Goal: Task Accomplishment & Management: Complete application form

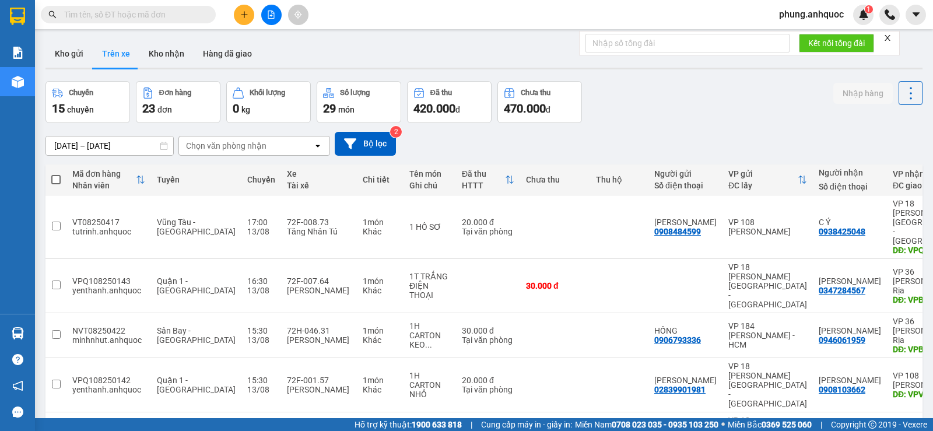
click at [243, 18] on icon "plus" at bounding box center [244, 14] width 8 height 8
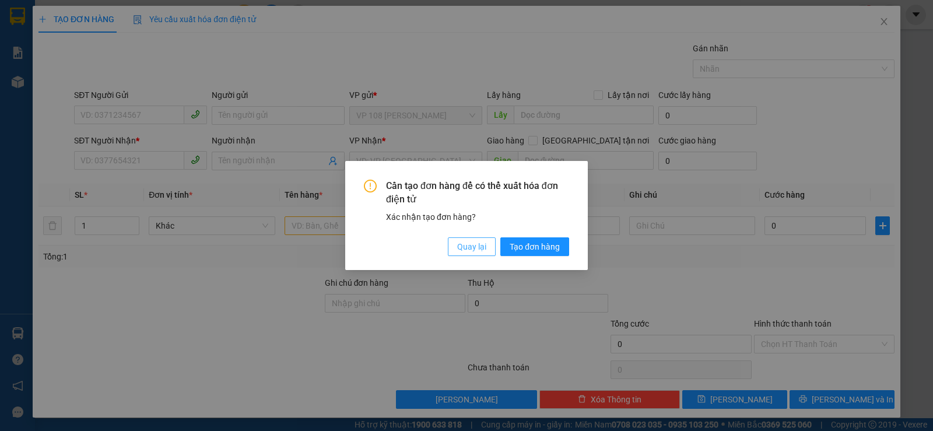
click at [477, 254] on button "Quay lại" at bounding box center [472, 246] width 48 height 19
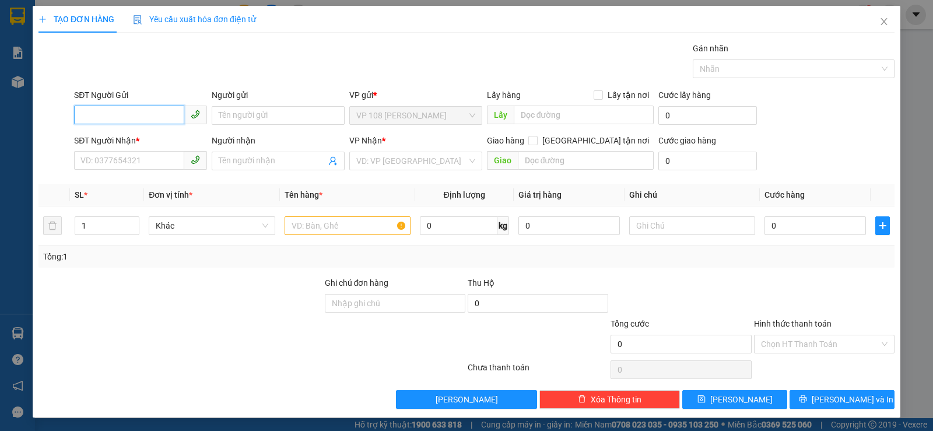
click at [132, 116] on input "SĐT Người Gửi" at bounding box center [129, 115] width 110 height 19
type input "0908"
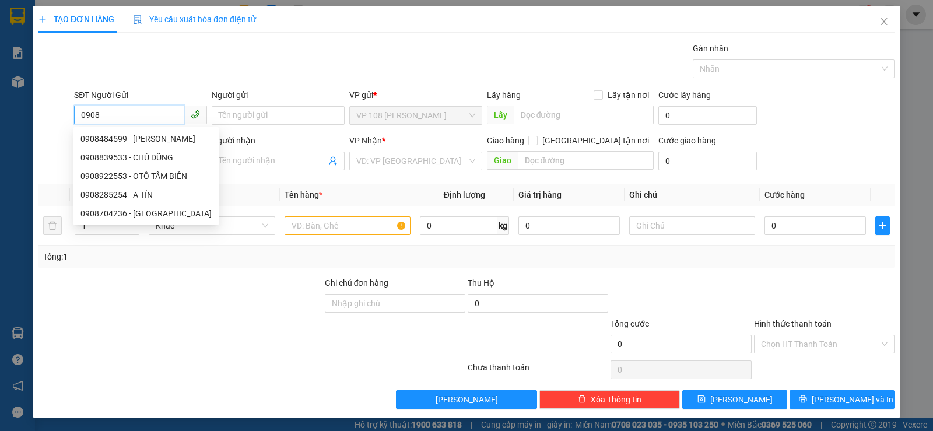
drag, startPoint x: 114, startPoint y: 119, endPoint x: 72, endPoint y: 119, distance: 42.6
click at [72, 119] on div "SĐT Người Gửi 0908" at bounding box center [141, 109] width 138 height 41
click at [280, 193] on th "Tên hàng *" at bounding box center [347, 195] width 135 height 23
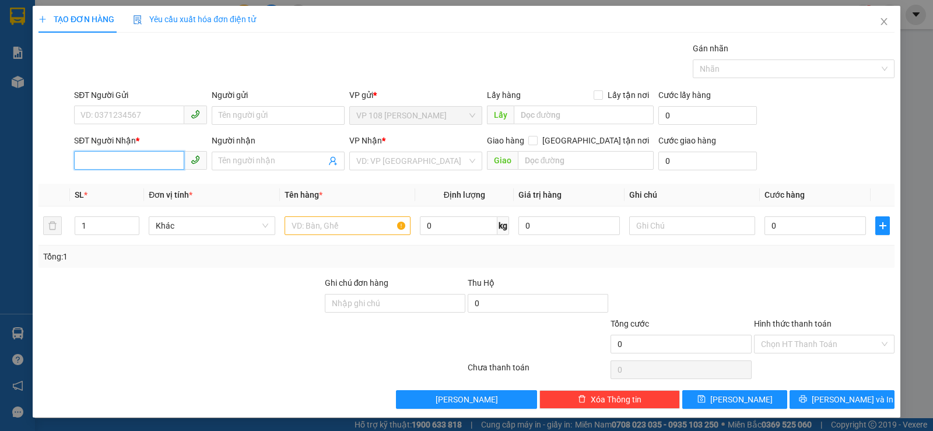
click at [129, 161] on input "SĐT Người Nhận *" at bounding box center [129, 160] width 110 height 19
type input "0908666688"
click at [154, 185] on div "0908666688 - C TRÂM" at bounding box center [139, 184] width 118 height 13
type input "C TRÂM"
type input "36 NHIÊU TÂM .Q5"
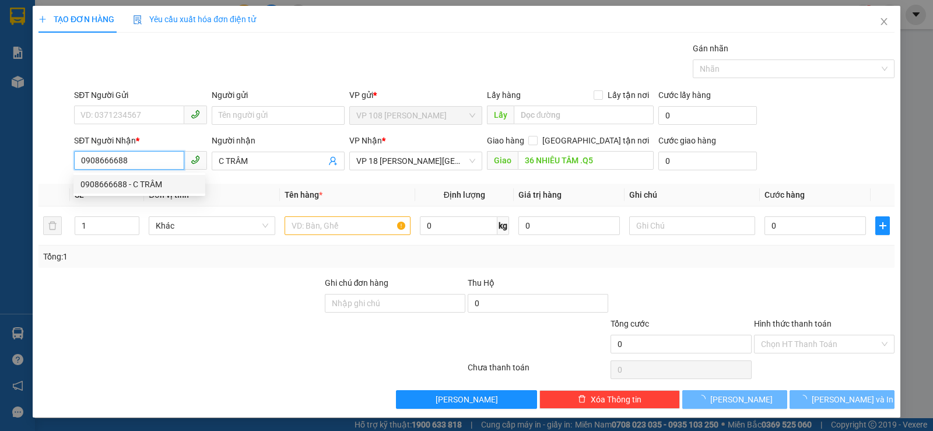
type input "30.000"
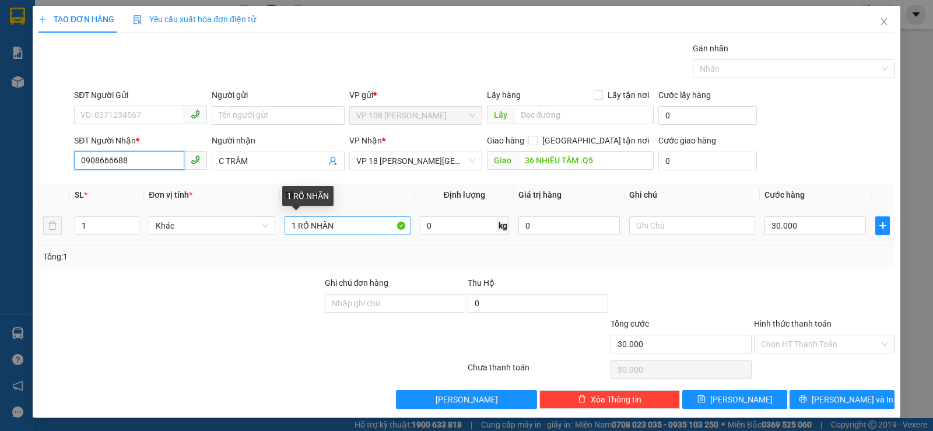
type input "0908666688"
drag, startPoint x: 354, startPoint y: 224, endPoint x: 254, endPoint y: 227, distance: 100.9
click at [259, 229] on tr "1 Khác 1 RỔ NHÃN 0 kg 0 30.000" at bounding box center [466, 225] width 856 height 39
type input "t"
type input "1t xốp vàng"
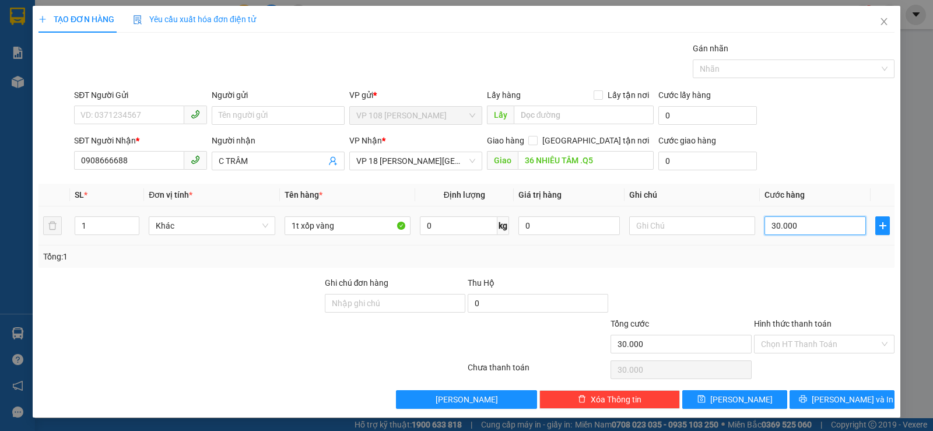
click at [802, 224] on input "30.000" at bounding box center [814, 225] width 101 height 19
type input "4"
type input "40"
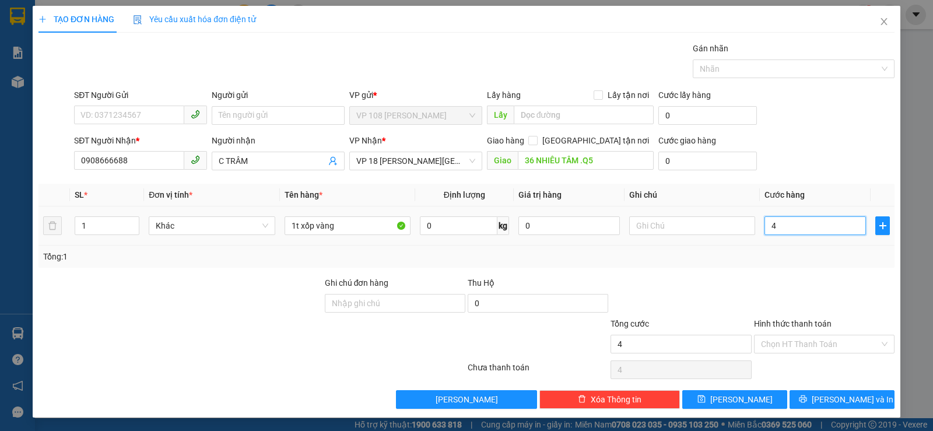
type input "40"
type input "400"
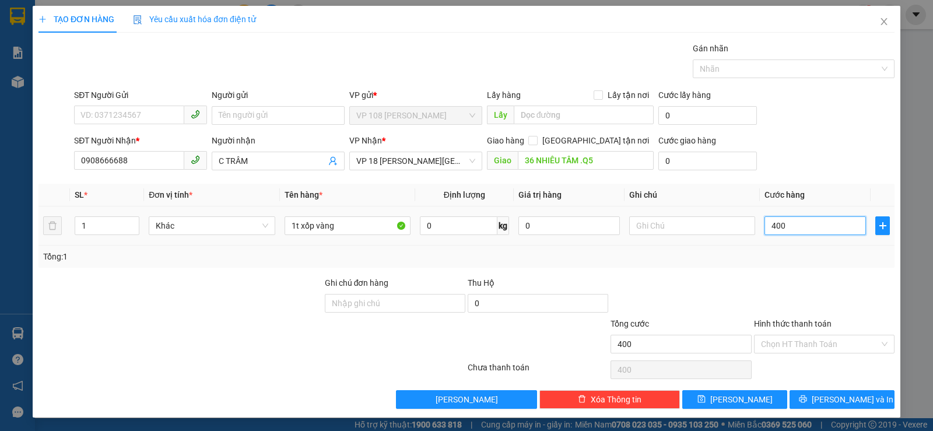
type input "4.000"
type input "40.000"
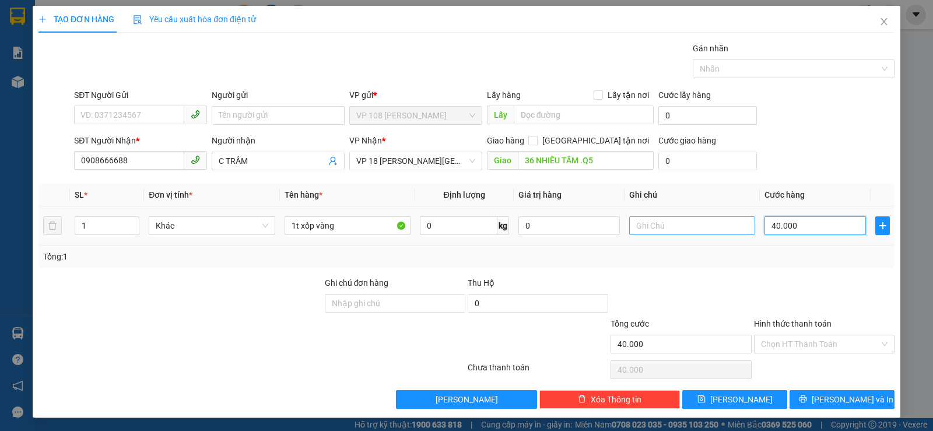
type input "40.000"
click at [656, 226] on input "text" at bounding box center [692, 225] width 126 height 19
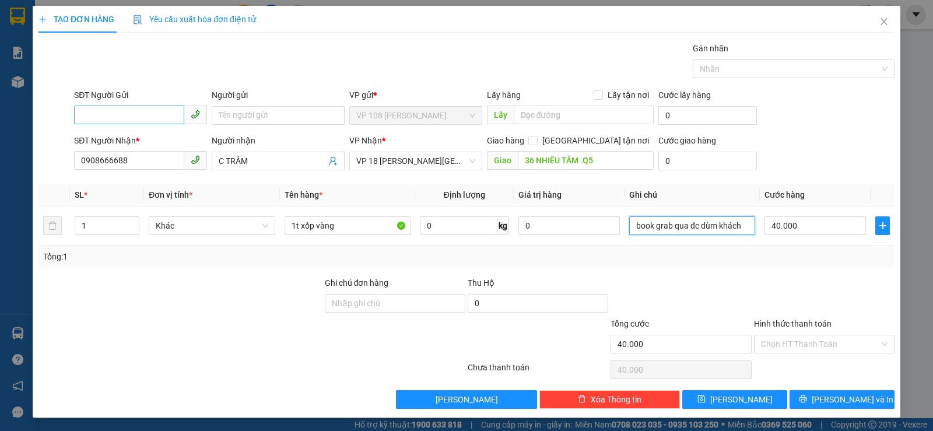
type input "book grab qua đc dùm khách"
click at [141, 121] on input "SĐT Người Gửi" at bounding box center [129, 115] width 110 height 19
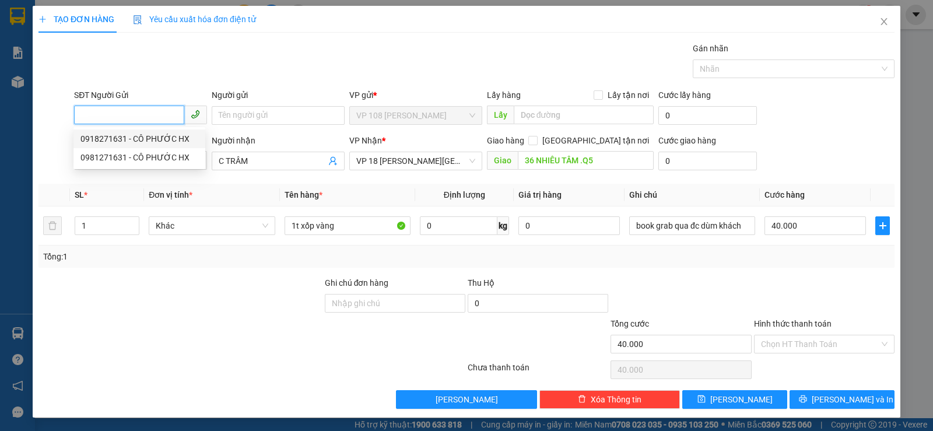
click at [145, 139] on div "0918271631 - CÔ PHƯỚC HX" at bounding box center [139, 138] width 118 height 13
type input "0918271631"
type input "CÔ PHƯỚC HX"
type input "30.000"
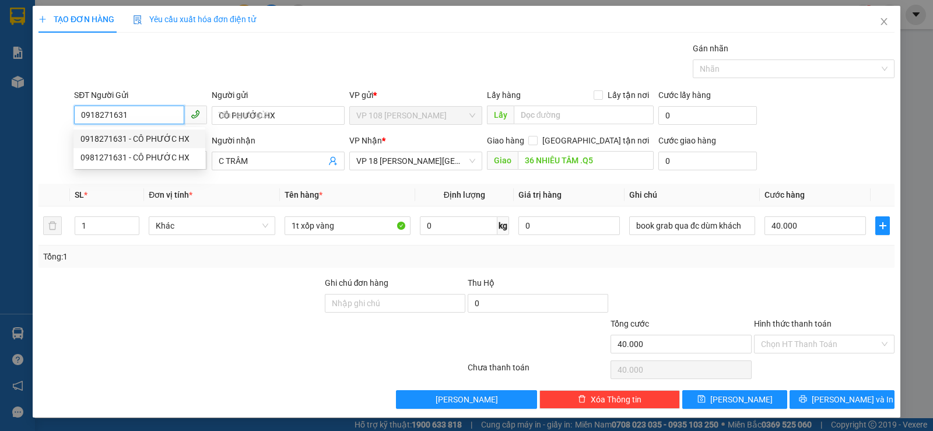
type input "1 RỔ NHÃN"
type input "30.000"
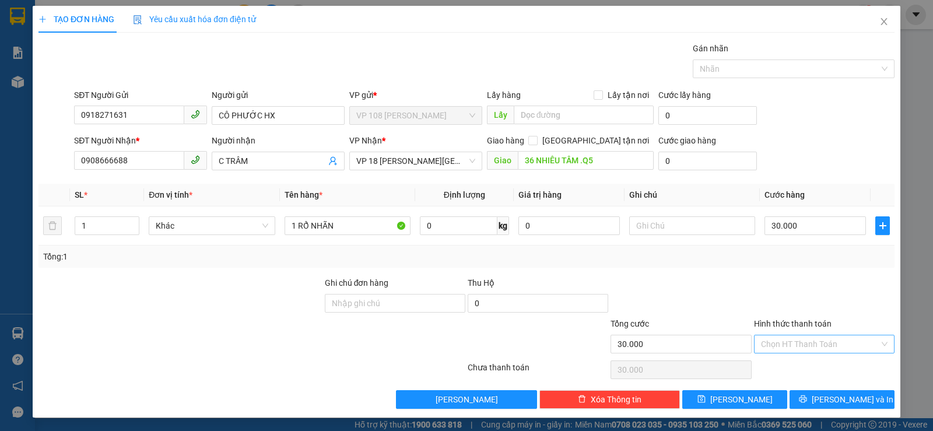
click at [810, 346] on input "Hình thức thanh toán" at bounding box center [820, 343] width 118 height 17
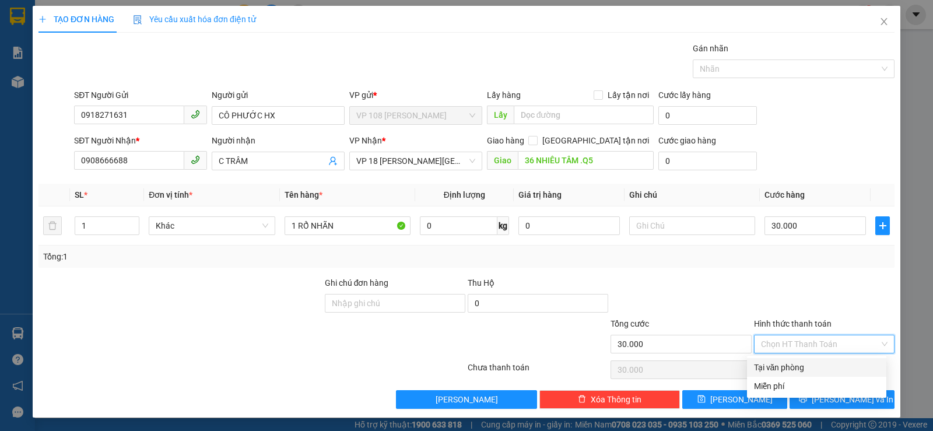
click at [794, 364] on div "Tại văn phòng" at bounding box center [816, 367] width 125 height 13
type input "0"
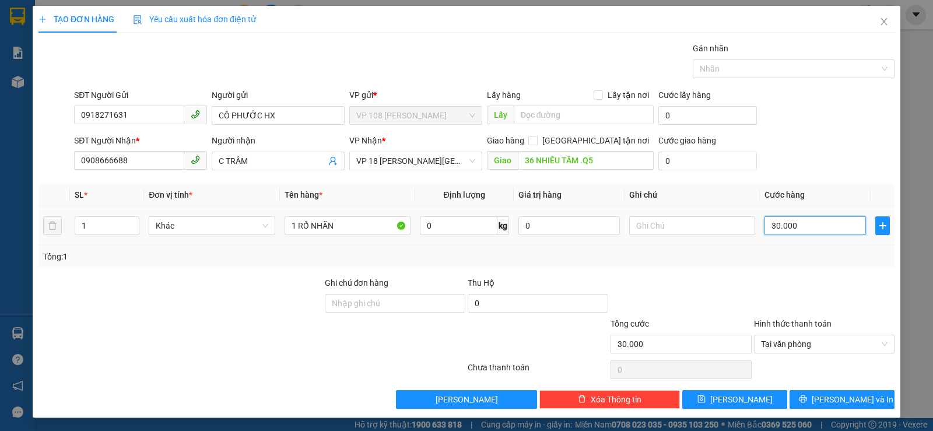
click at [803, 227] on input "30.000" at bounding box center [814, 225] width 101 height 19
type input "4"
type input "40"
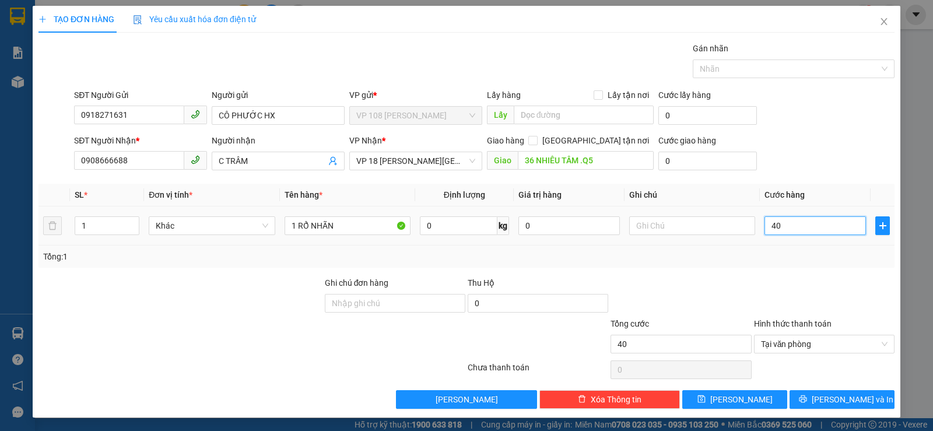
type input "400"
type input "4.000"
type input "40.000"
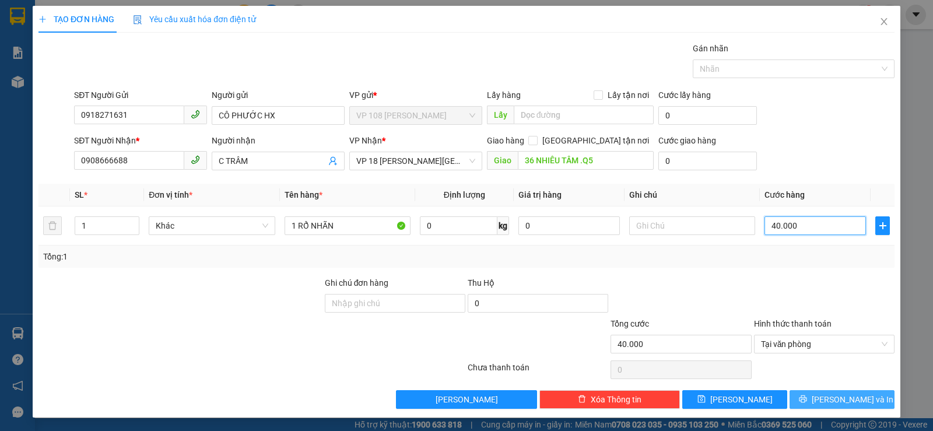
type input "40.000"
click at [835, 399] on span "[PERSON_NAME] và In" at bounding box center [852, 399] width 82 height 13
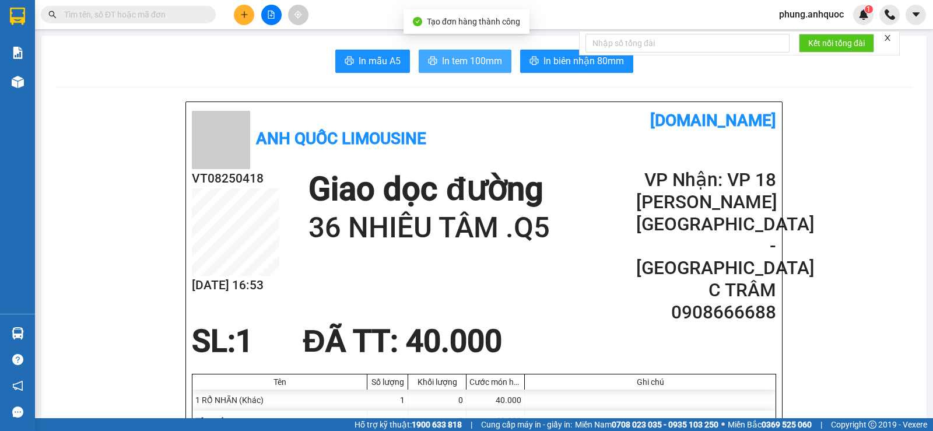
click at [457, 63] on span "In tem 100mm" at bounding box center [472, 61] width 60 height 15
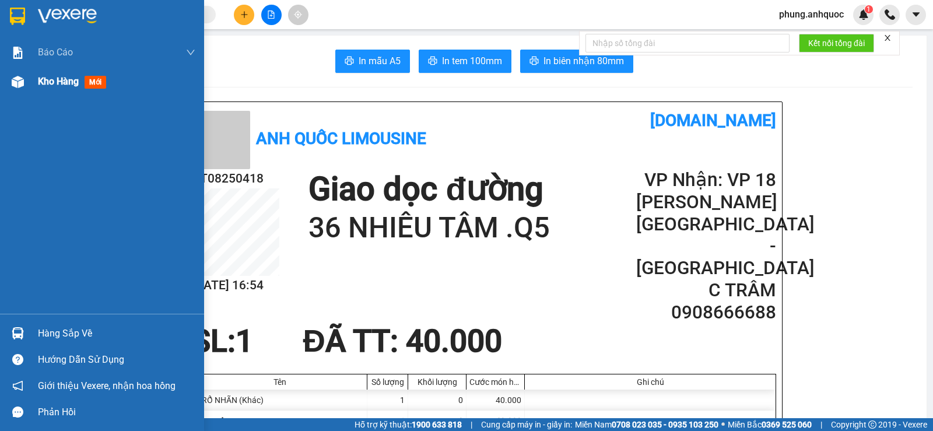
click at [19, 82] on img at bounding box center [18, 82] width 12 height 12
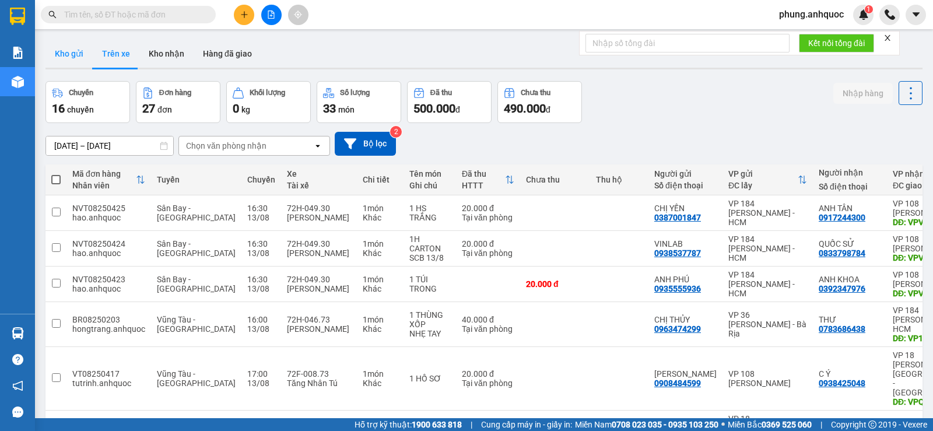
drag, startPoint x: 55, startPoint y: 42, endPoint x: 88, endPoint y: 58, distance: 36.2
click at [60, 43] on button "Kho gửi" at bounding box center [68, 54] width 47 height 28
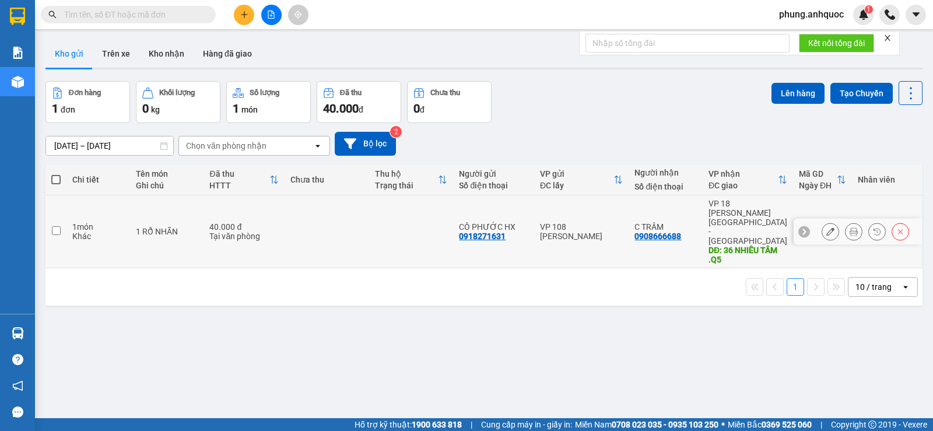
click at [826, 227] on icon at bounding box center [830, 231] width 8 height 8
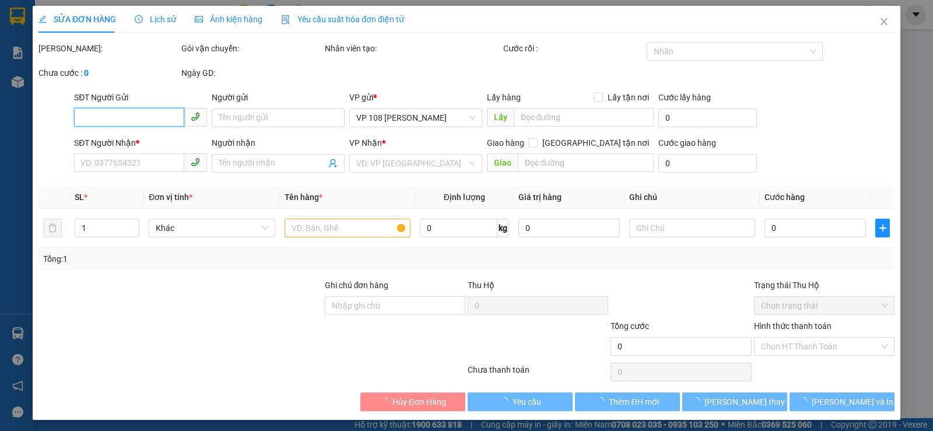
type input "0918271631"
type input "CÔ PHƯỚC HX"
type input "0908666688"
type input "C TRÂM"
type input "36 NHIÊU TÂM .Q5"
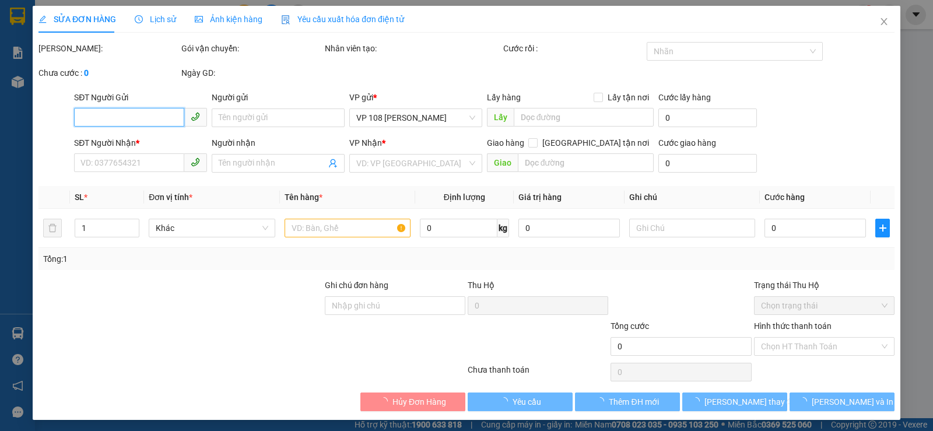
type input "40.000"
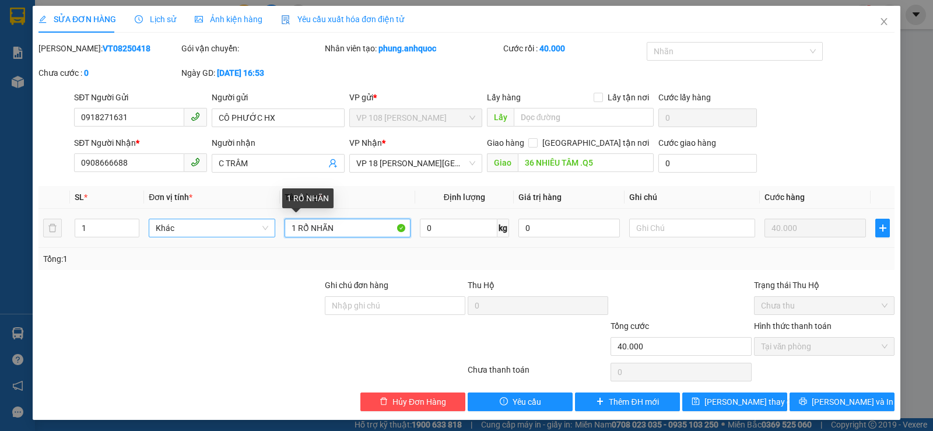
drag, startPoint x: 340, startPoint y: 222, endPoint x: 230, endPoint y: 223, distance: 110.2
click at [240, 223] on tr "1 Khác 1 RỔ NHÃN 0 kg 0 40.000" at bounding box center [466, 228] width 856 height 39
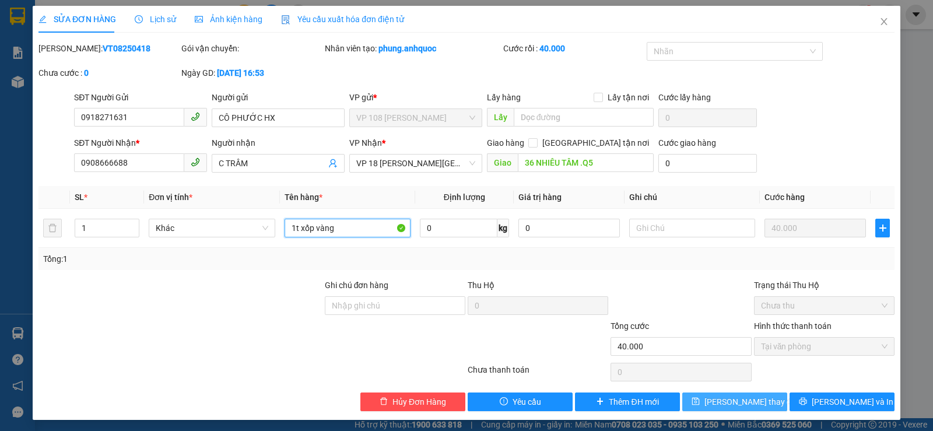
type input "1t xốp vàng"
click at [727, 402] on span "[PERSON_NAME] thay đổi" at bounding box center [750, 401] width 93 height 13
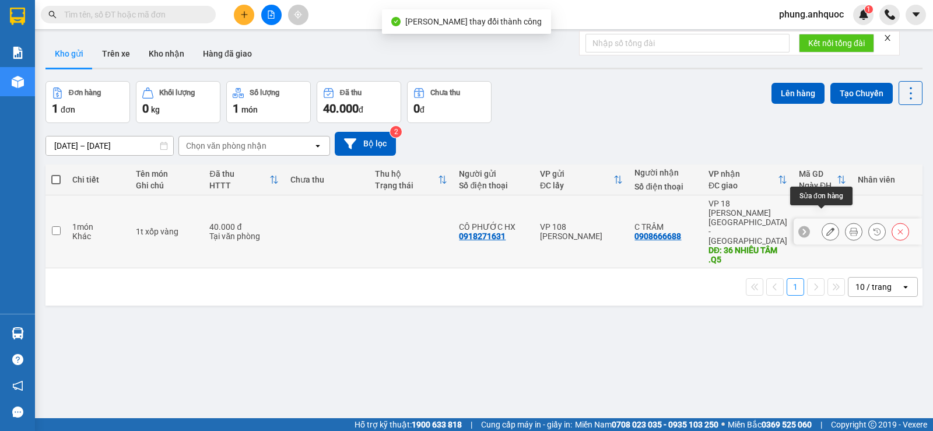
click at [826, 227] on icon at bounding box center [830, 231] width 8 height 8
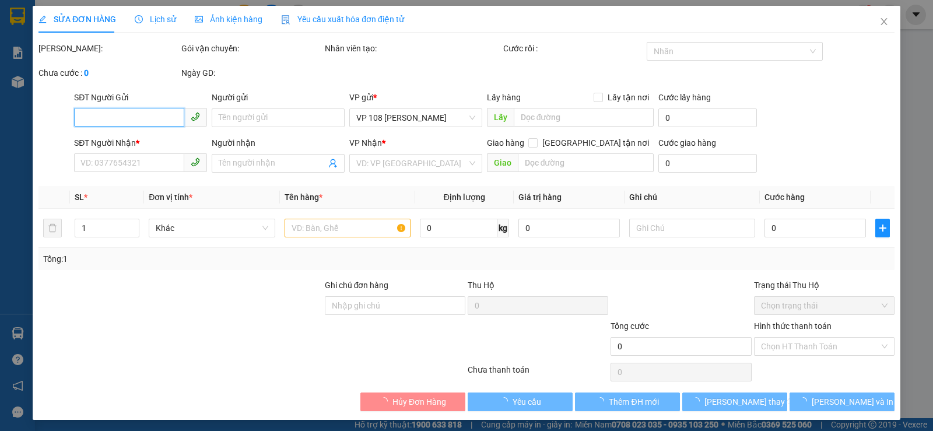
type input "0918271631"
type input "CÔ PHƯỚC HX"
type input "0908666688"
type input "C TRÂM"
type input "36 NHIÊU TÂM .Q5"
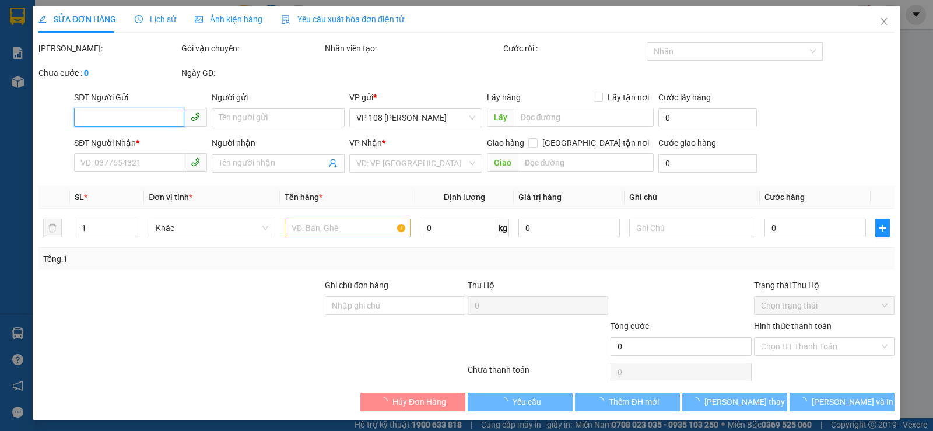
type input "40.000"
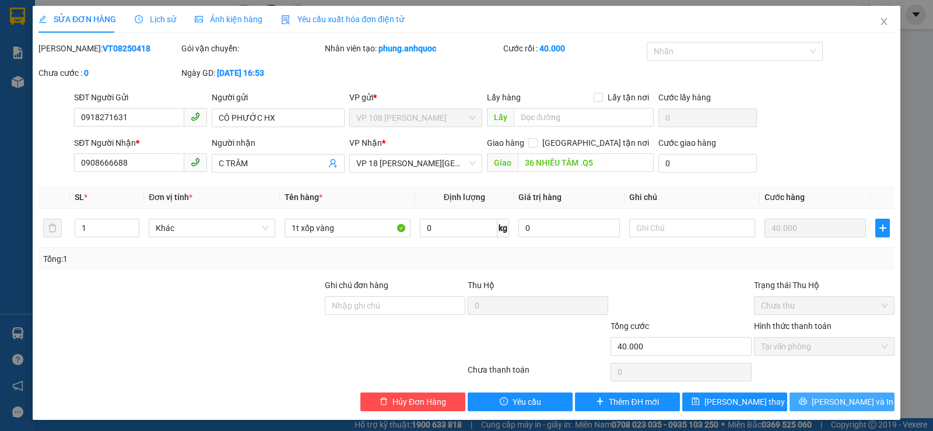
click at [807, 399] on icon "printer" at bounding box center [803, 401] width 8 height 8
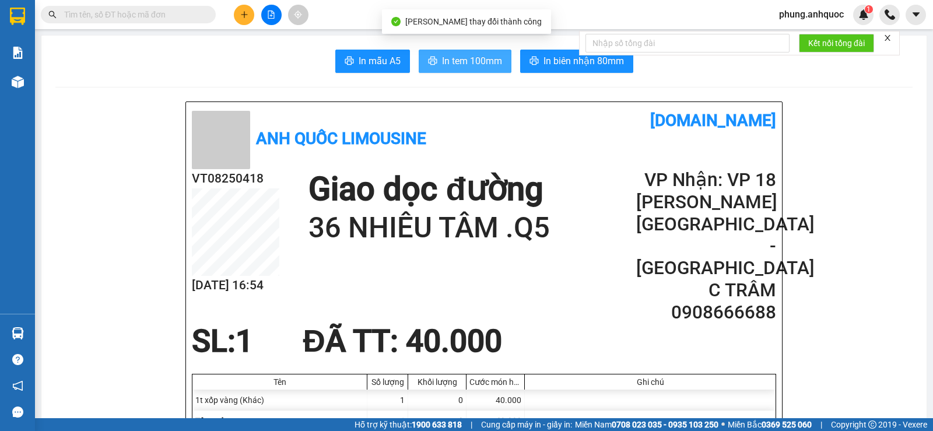
click at [474, 57] on span "In tem 100mm" at bounding box center [472, 61] width 60 height 15
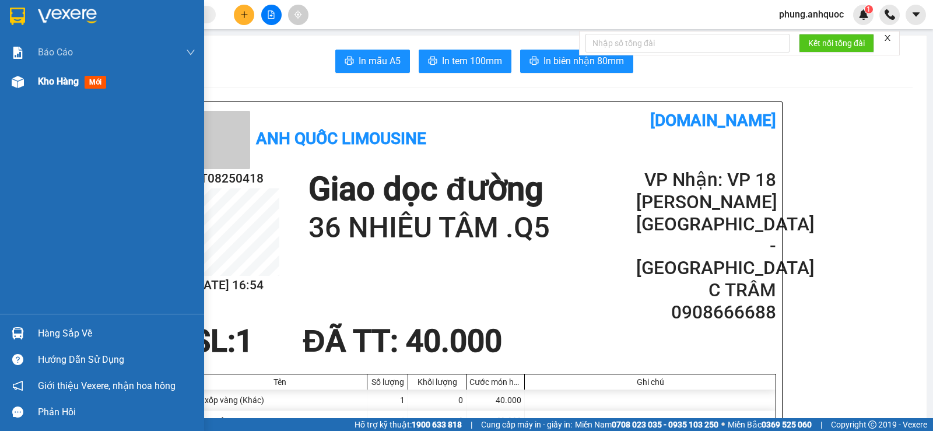
click at [21, 83] on img at bounding box center [18, 82] width 12 height 12
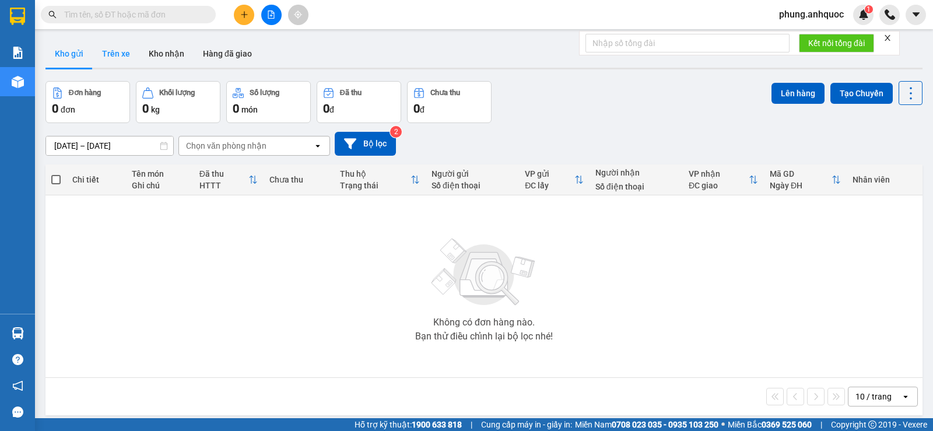
click at [111, 53] on button "Trên xe" at bounding box center [116, 54] width 47 height 28
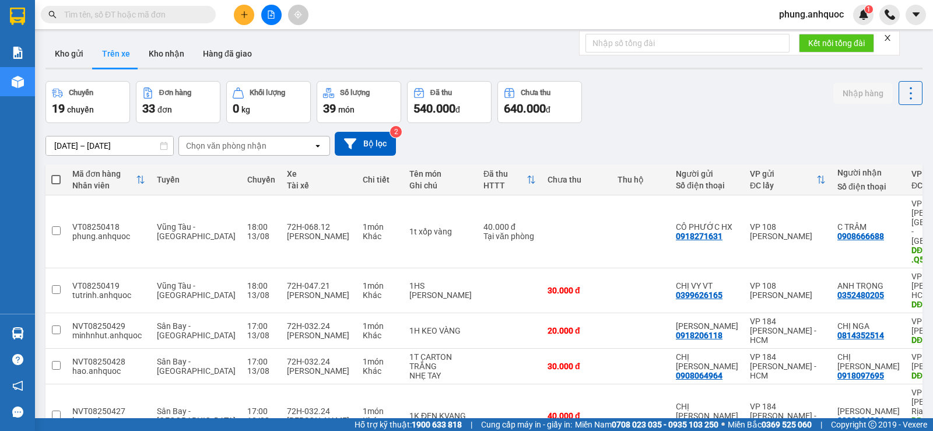
click at [254, 19] on div at bounding box center [270, 15] width 87 height 20
click at [239, 19] on button at bounding box center [244, 15] width 20 height 20
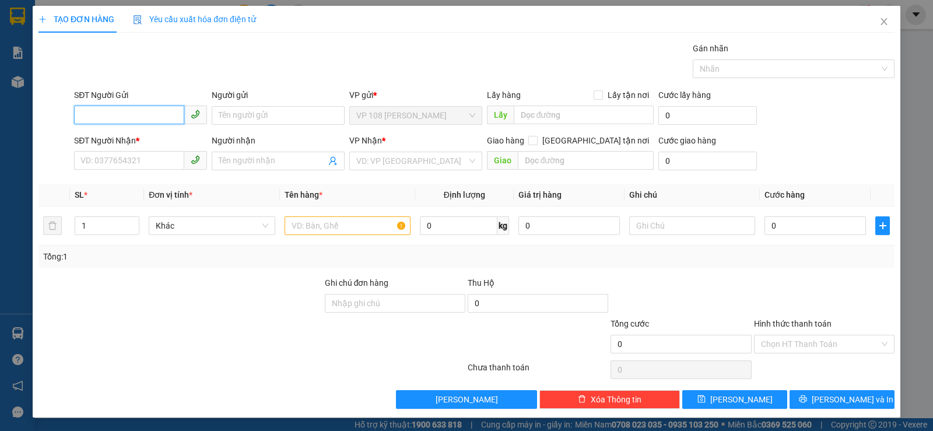
click at [145, 111] on input "SĐT Người Gửi" at bounding box center [129, 115] width 110 height 19
click at [226, 112] on input "Người gửi" at bounding box center [278, 115] width 133 height 19
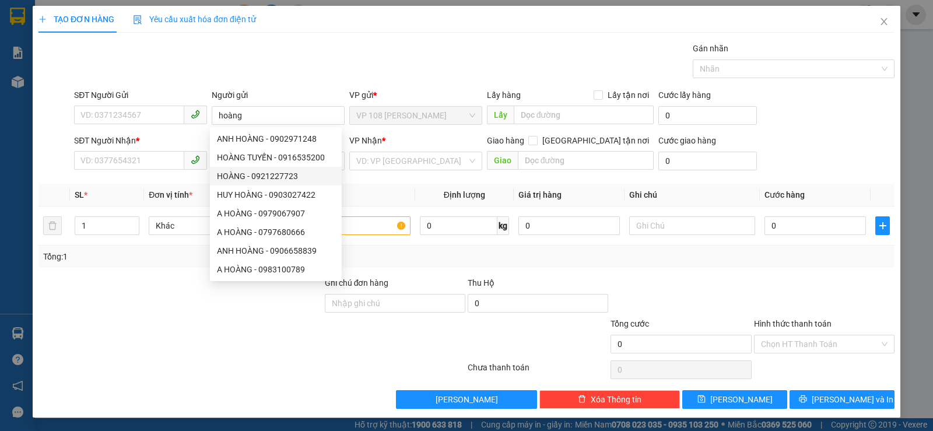
click at [378, 196] on th "Tên hàng *" at bounding box center [347, 195] width 135 height 23
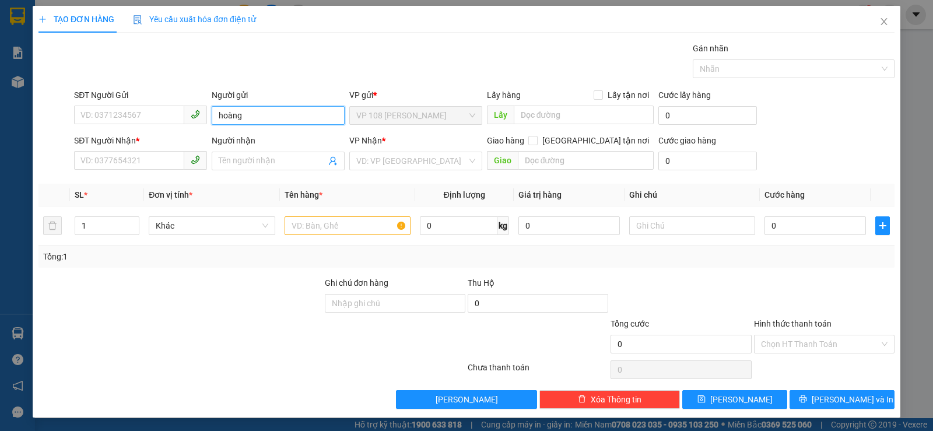
drag, startPoint x: 225, startPoint y: 117, endPoint x: 140, endPoint y: 104, distance: 86.1
click at [156, 109] on div "SĐT Người Gửi VD: 0371234567 Người gửi hoàng hoàng VP gửi * VP 108 [PERSON_NAME…" at bounding box center [484, 109] width 825 height 41
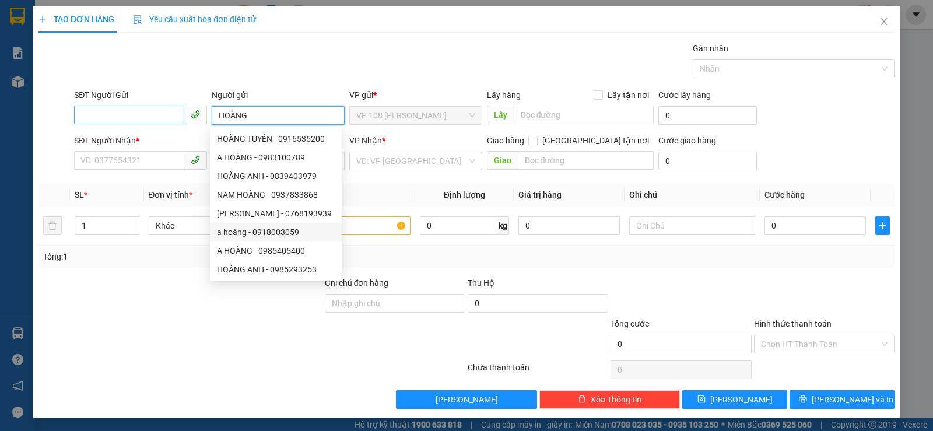
type input "HOÀNG"
click at [153, 117] on input "SĐT Người Gửi" at bounding box center [129, 115] width 110 height 19
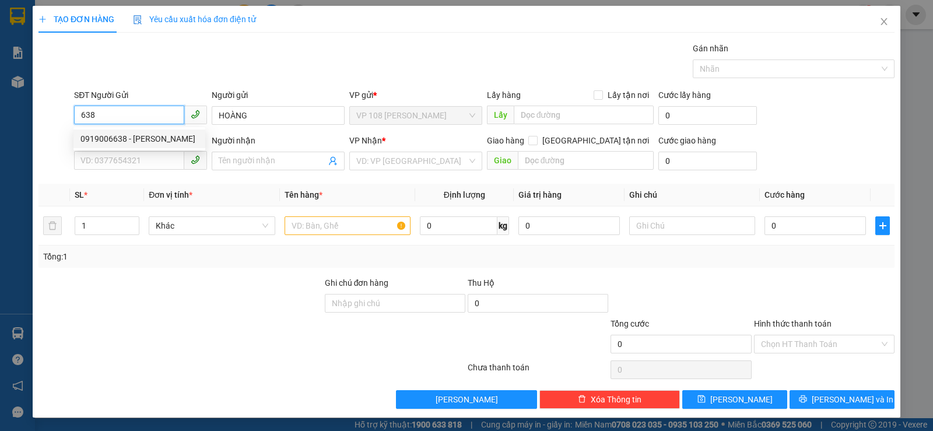
click at [163, 138] on div "0919006638 - [PERSON_NAME]" at bounding box center [139, 138] width 118 height 13
type input "0919006638"
type input "ANH HOÀNG"
type input "0939788086"
type input "A SƠN"
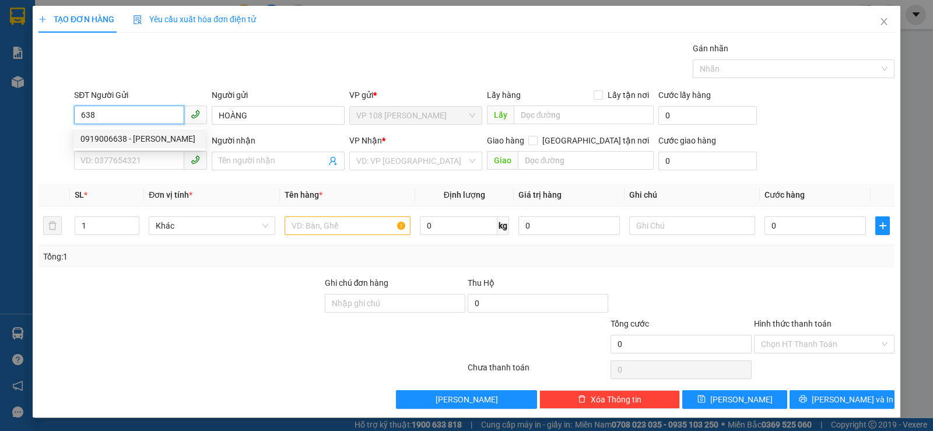
type input "VPQ1"
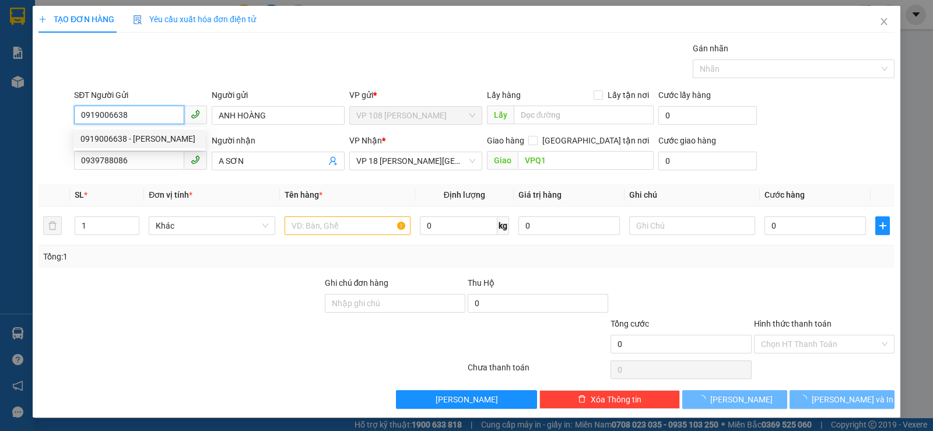
type input "30.000"
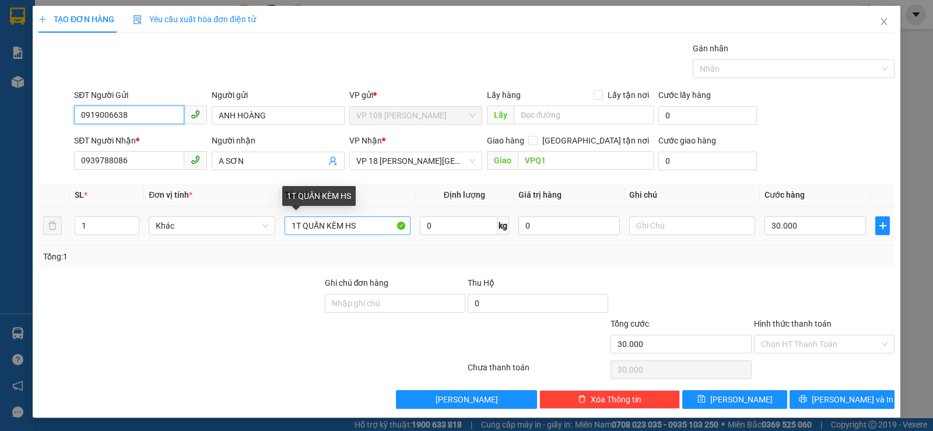
type input "0919006638"
drag, startPoint x: 364, startPoint y: 223, endPoint x: 208, endPoint y: 209, distance: 156.8
click at [217, 216] on tr "1 Khác 1T QUẤN KÈM HS 0 kg 0 30.000" at bounding box center [466, 225] width 856 height 39
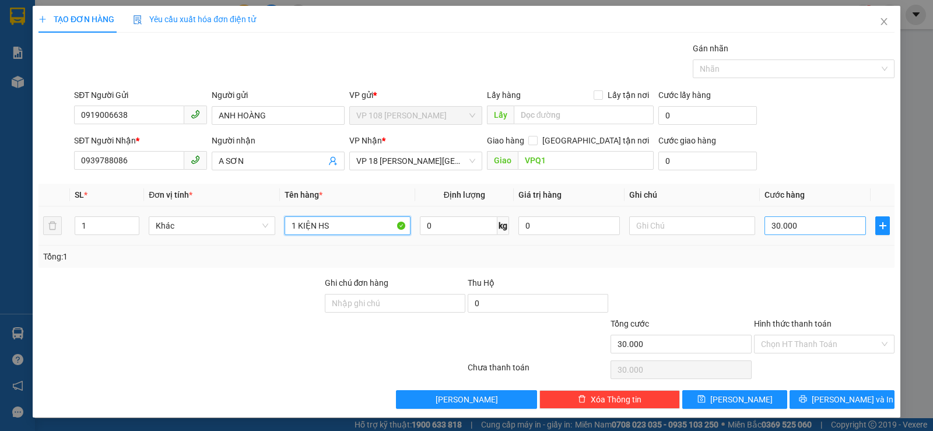
type input "1 KIỆN HS"
click at [793, 224] on input "30.000" at bounding box center [814, 225] width 101 height 19
type input "2"
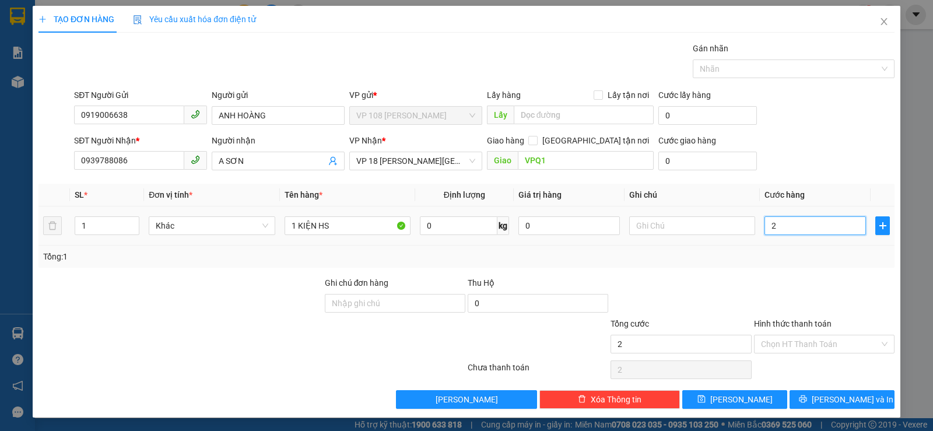
type input "20"
type input "200"
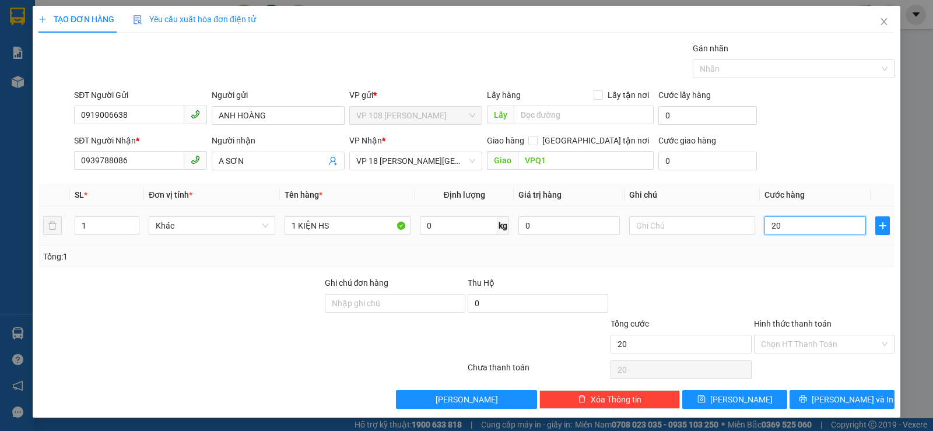
type input "200"
type input "2.000"
type input "20.000"
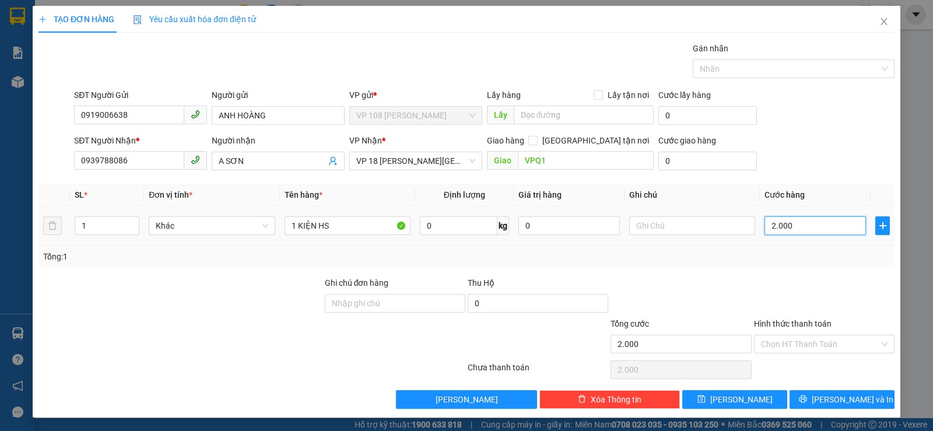
type input "20.000"
click at [771, 338] on input "Hình thức thanh toán" at bounding box center [820, 343] width 118 height 17
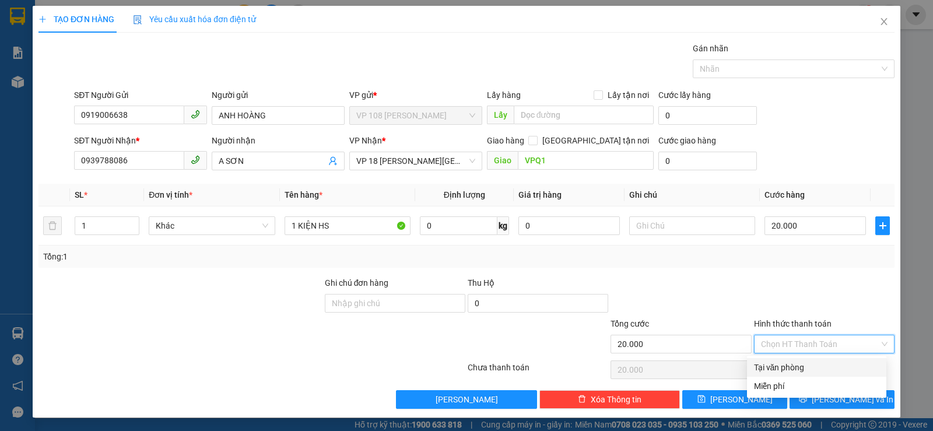
click at [788, 368] on div "Tại văn phòng" at bounding box center [816, 367] width 125 height 13
type input "0"
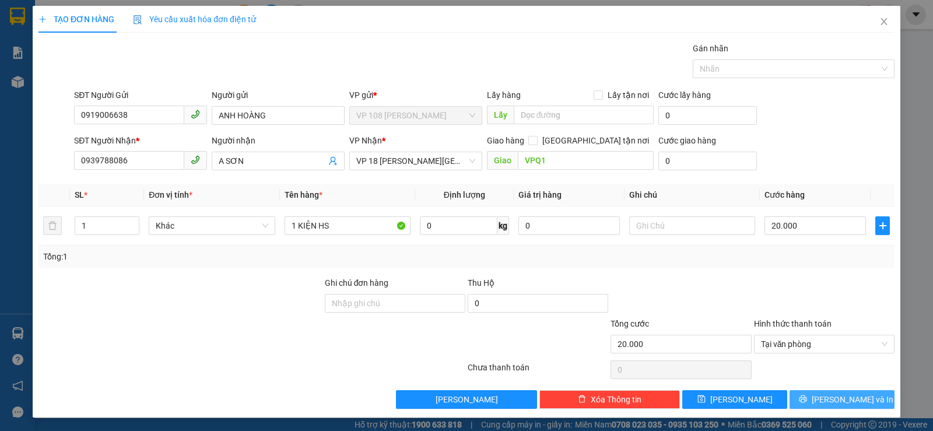
click at [841, 403] on span "[PERSON_NAME] và In" at bounding box center [852, 399] width 82 height 13
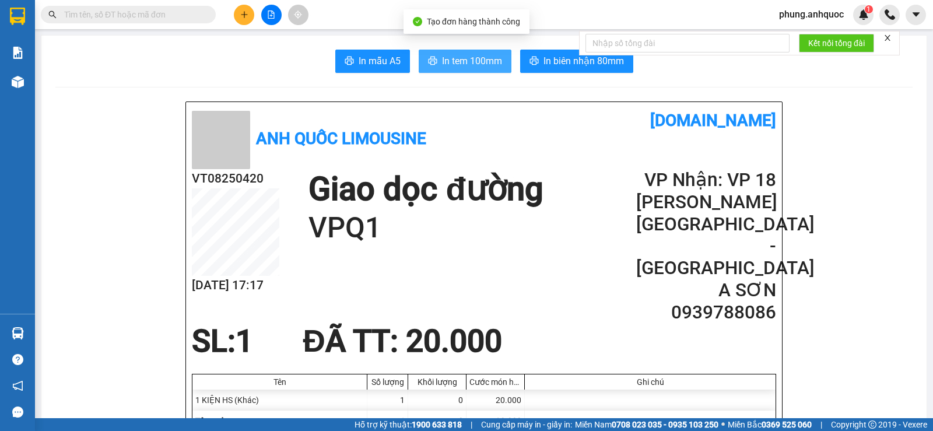
click at [447, 62] on span "In tem 100mm" at bounding box center [472, 61] width 60 height 15
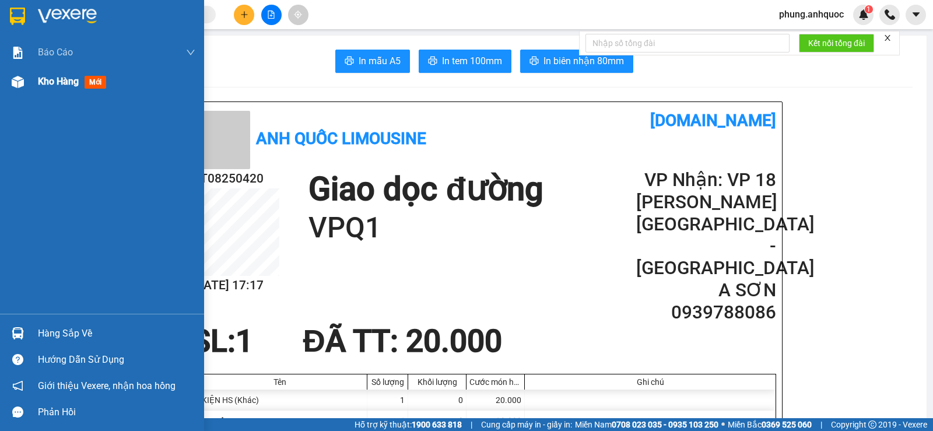
click at [51, 85] on span "Kho hàng" at bounding box center [58, 81] width 41 height 11
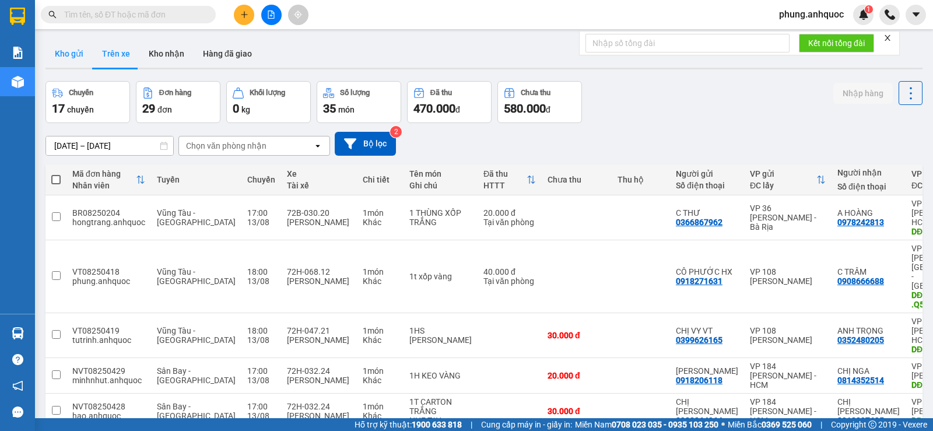
click at [73, 57] on button "Kho gửi" at bounding box center [68, 54] width 47 height 28
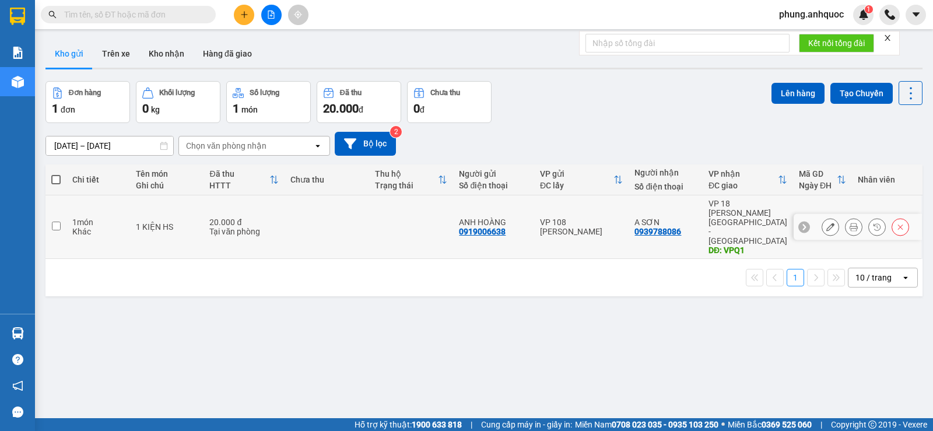
click at [58, 222] on input "checkbox" at bounding box center [56, 226] width 9 height 9
checkbox input "true"
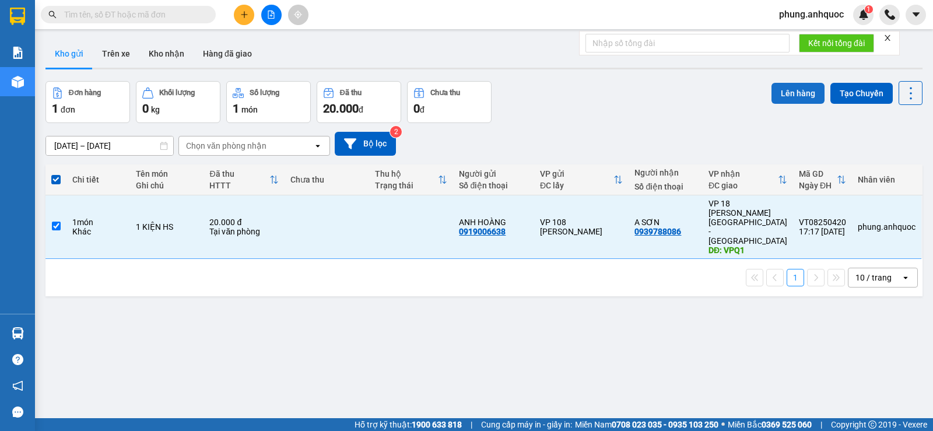
click at [771, 89] on button "Lên hàng" at bounding box center [797, 93] width 53 height 21
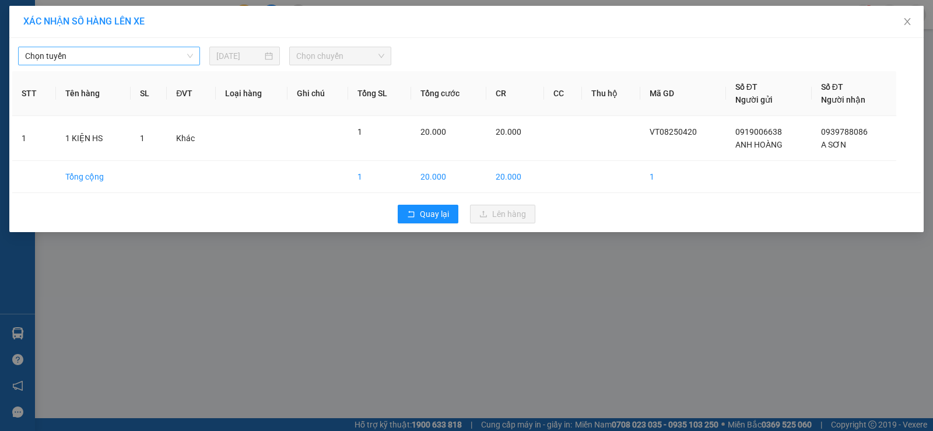
click at [76, 59] on span "Chọn tuyến" at bounding box center [109, 55] width 168 height 17
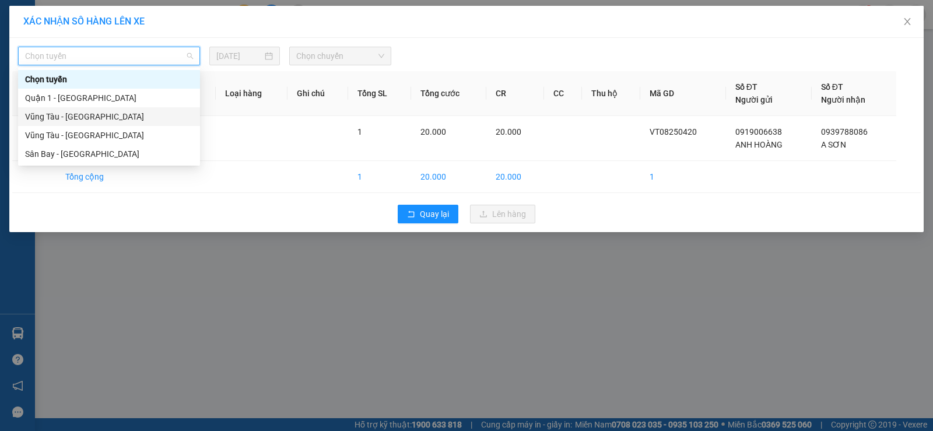
drag, startPoint x: 82, startPoint y: 115, endPoint x: 164, endPoint y: 99, distance: 84.4
click at [82, 116] on div "Vũng Tàu - [GEOGRAPHIC_DATA]" at bounding box center [109, 116] width 168 height 13
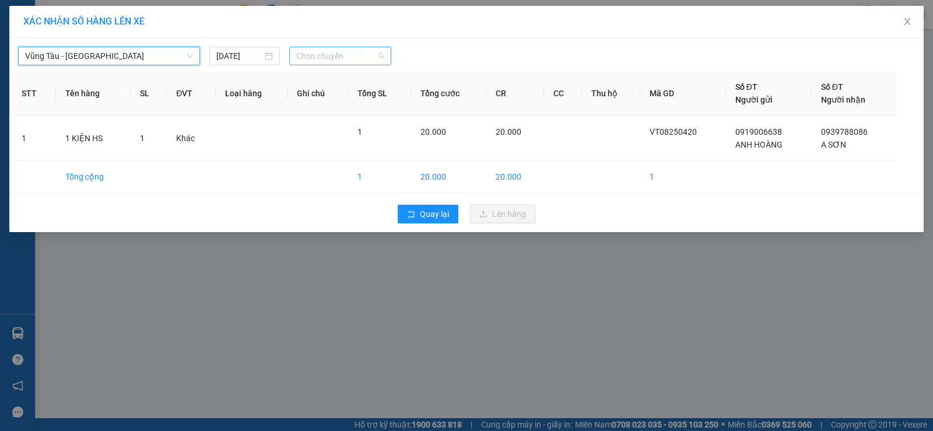
click at [331, 54] on span "Chọn chuyến" at bounding box center [340, 55] width 88 height 17
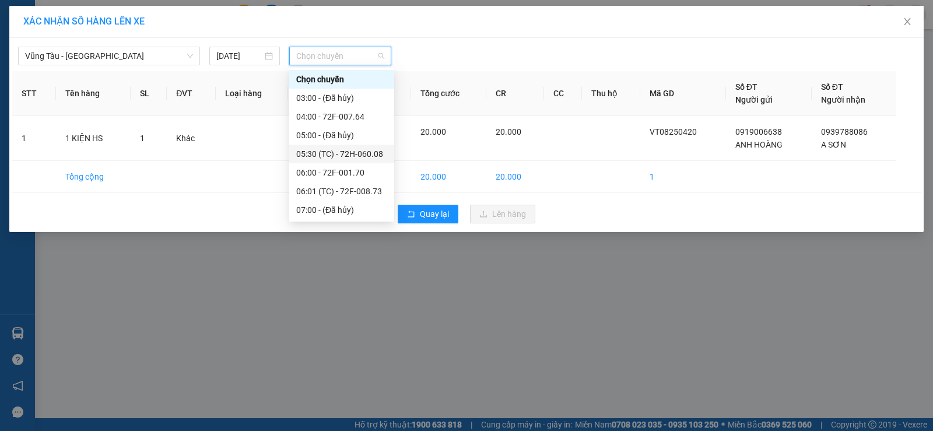
scroll to position [261, 0]
click at [337, 188] on div "18:00 - 72H-068.12" at bounding box center [341, 191] width 91 height 13
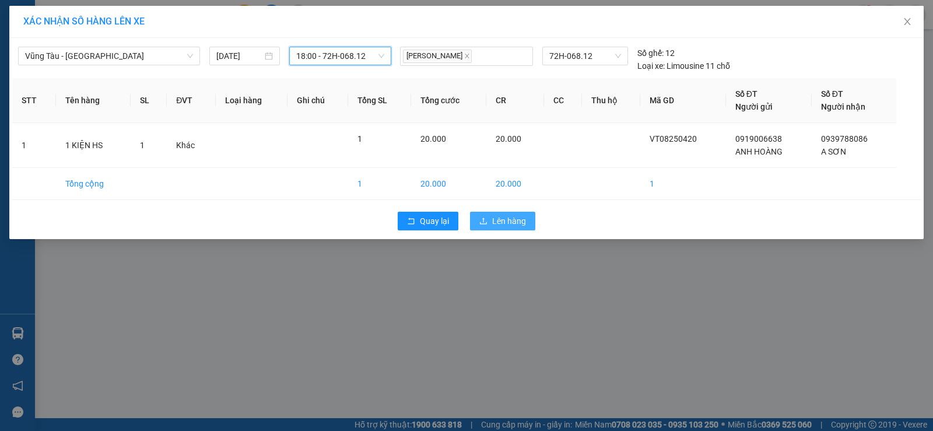
click at [501, 222] on span "Lên hàng" at bounding box center [509, 221] width 34 height 13
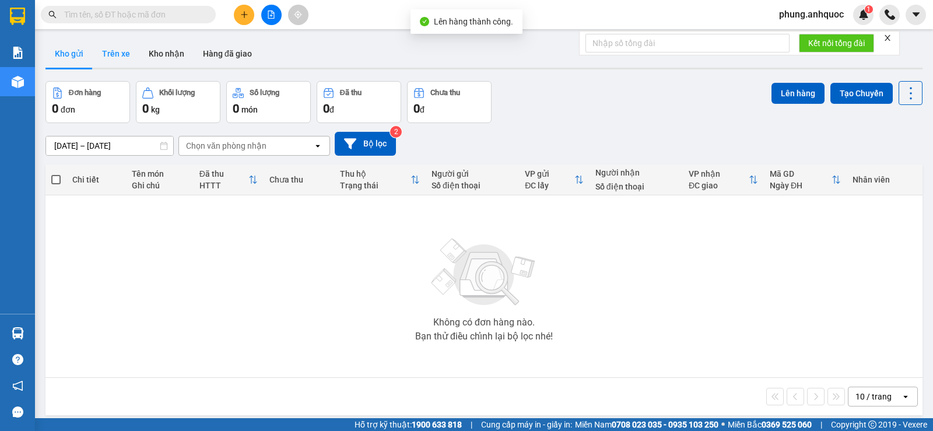
click at [115, 55] on button "Trên xe" at bounding box center [116, 54] width 47 height 28
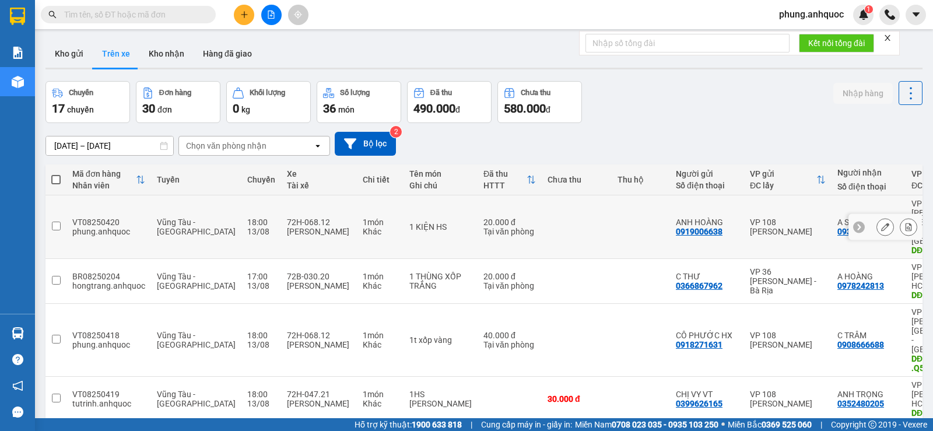
click at [900, 217] on button at bounding box center [908, 227] width 16 height 20
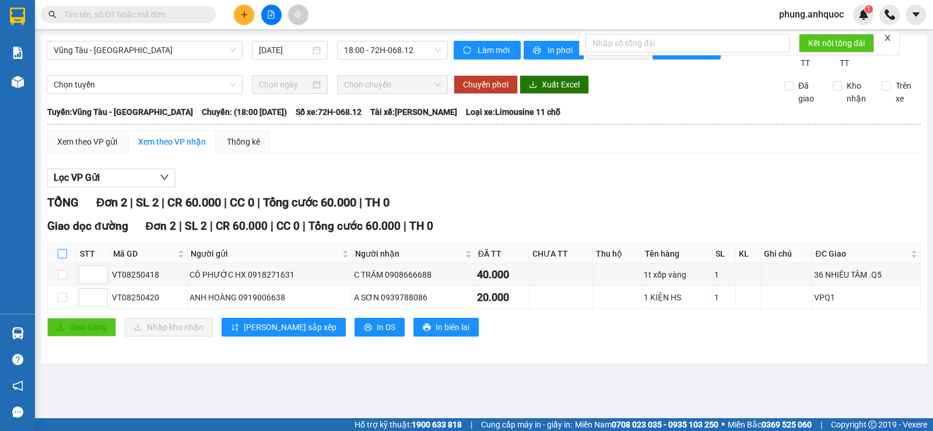
click at [62, 258] on input "checkbox" at bounding box center [62, 253] width 9 height 9
checkbox input "true"
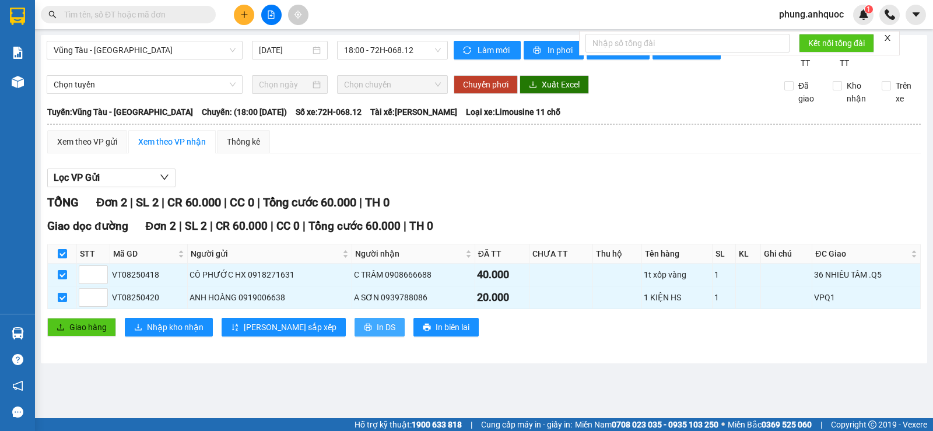
click at [377, 333] on span "In DS" at bounding box center [386, 327] width 19 height 13
click at [364, 331] on icon "printer" at bounding box center [368, 328] width 8 height 8
click at [377, 333] on span "In DS" at bounding box center [386, 327] width 19 height 13
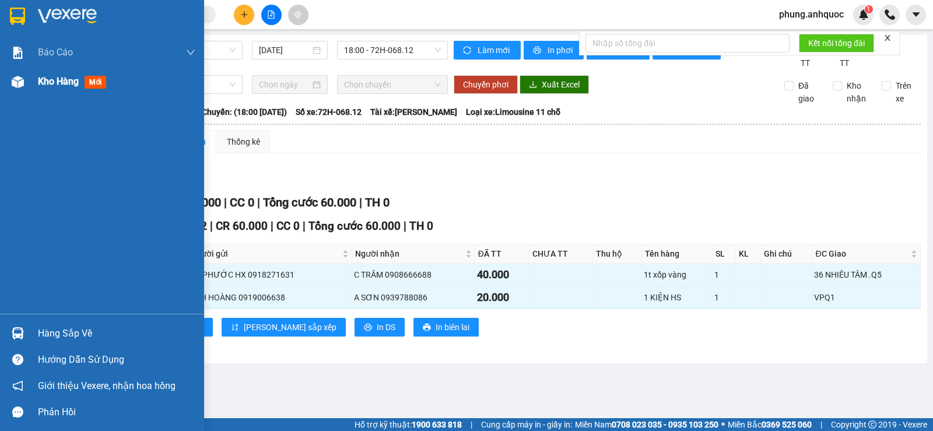
click at [16, 78] on img at bounding box center [18, 82] width 12 height 12
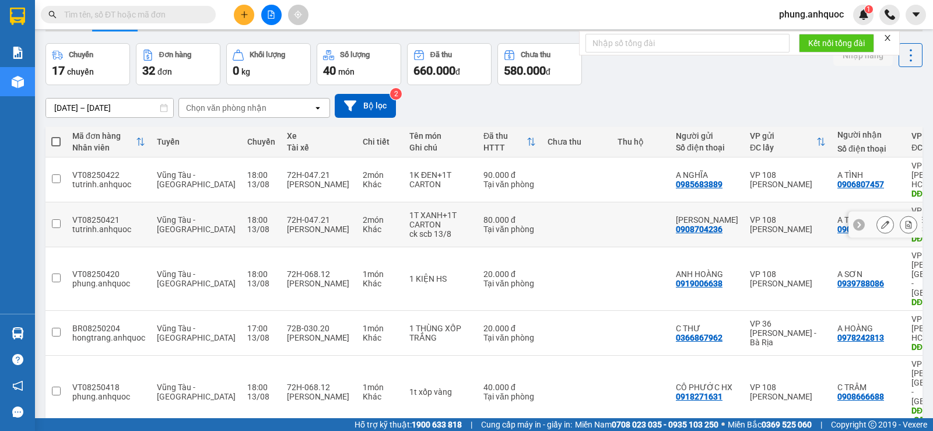
scroll to position [58, 0]
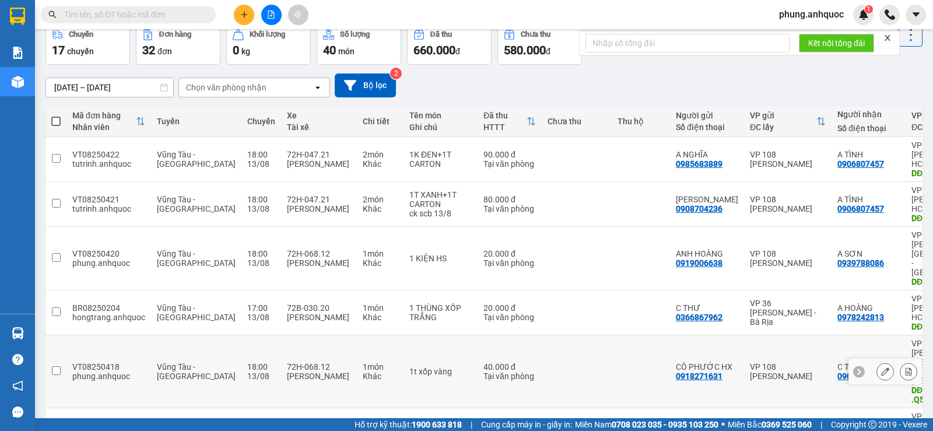
click at [904, 367] on icon at bounding box center [908, 371] width 8 height 8
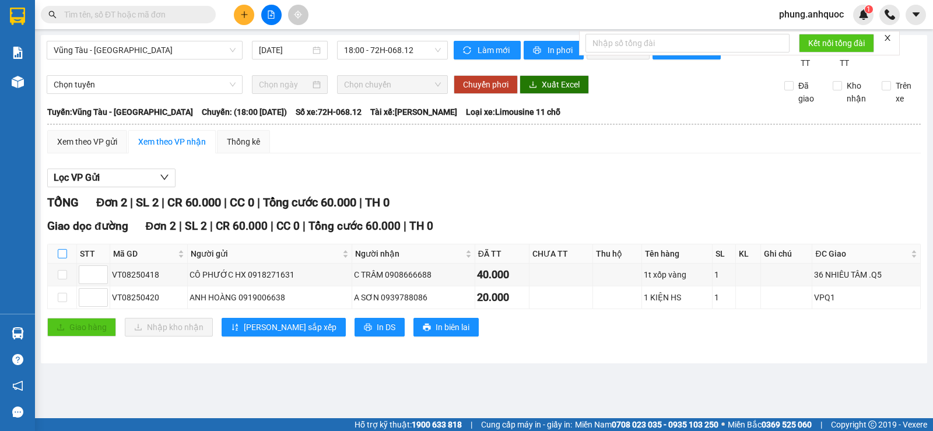
click at [62, 258] on input "checkbox" at bounding box center [62, 253] width 9 height 9
checkbox input "true"
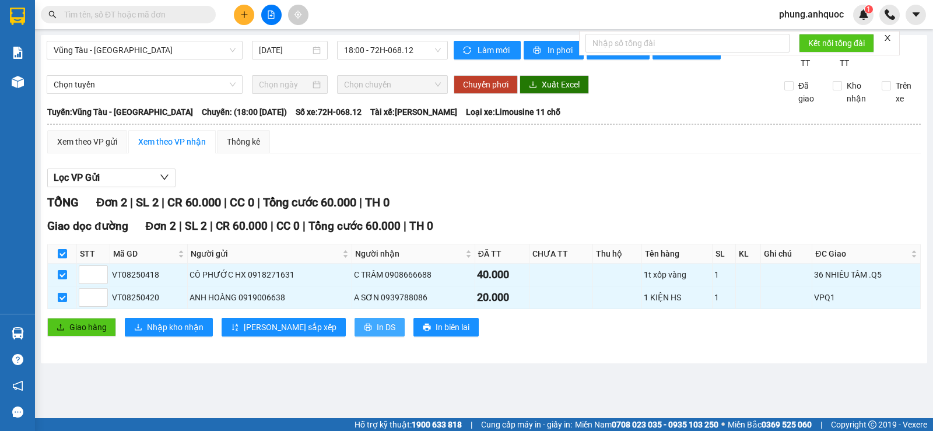
click at [354, 336] on button "In DS" at bounding box center [379, 327] width 50 height 19
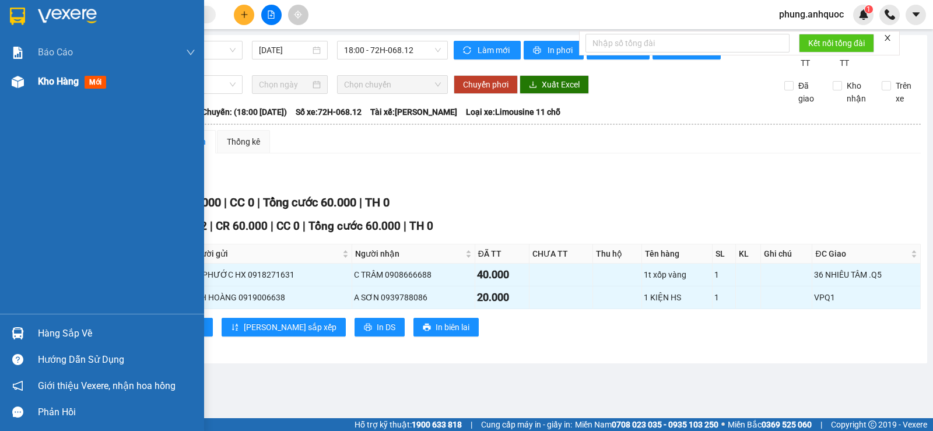
click at [18, 83] on img at bounding box center [18, 82] width 12 height 12
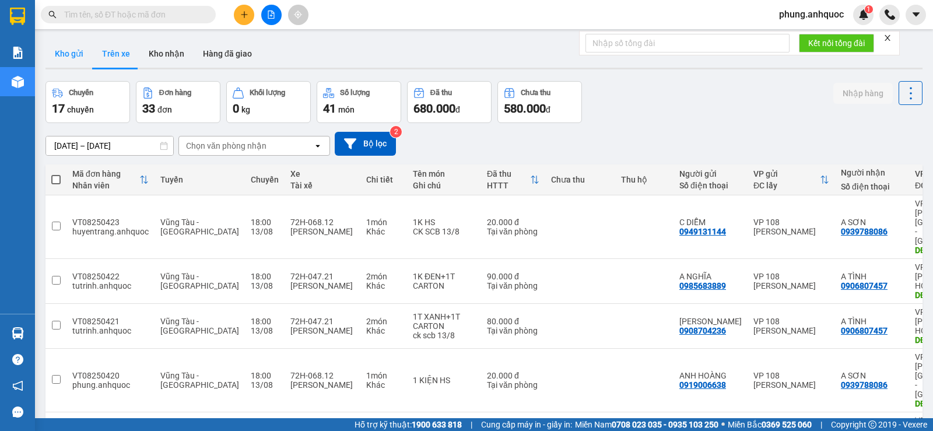
click at [84, 54] on button "Kho gửi" at bounding box center [68, 54] width 47 height 28
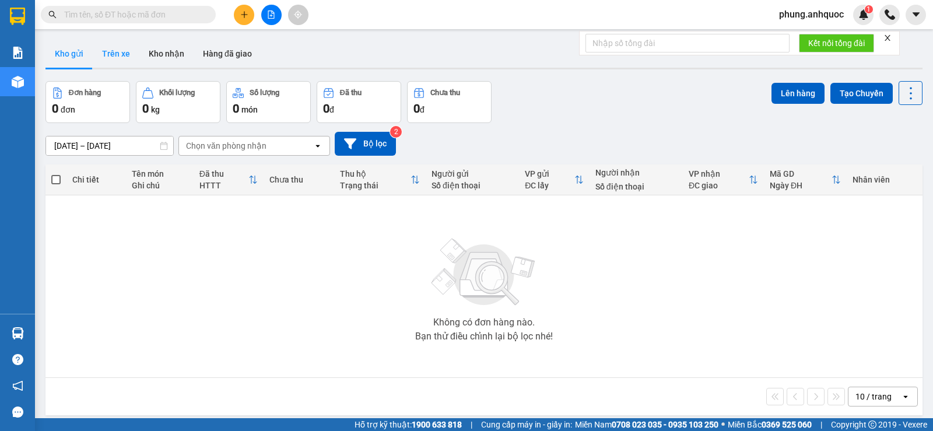
click at [110, 55] on button "Trên xe" at bounding box center [116, 54] width 47 height 28
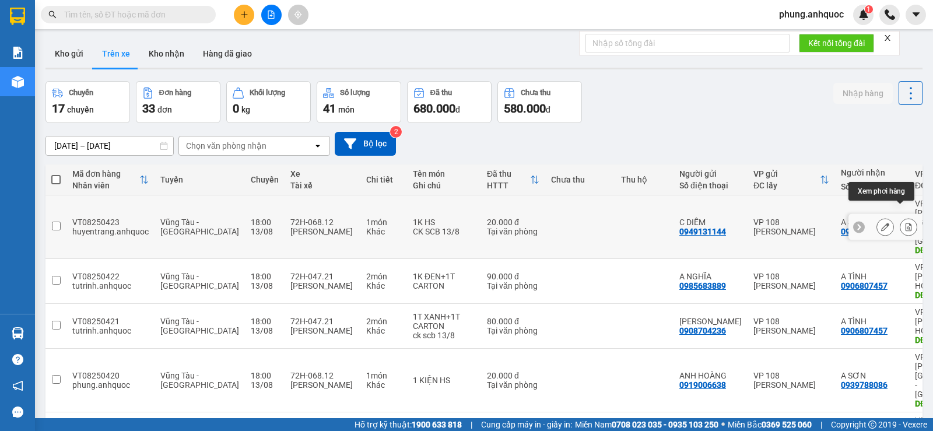
click at [905, 223] on icon at bounding box center [908, 227] width 6 height 8
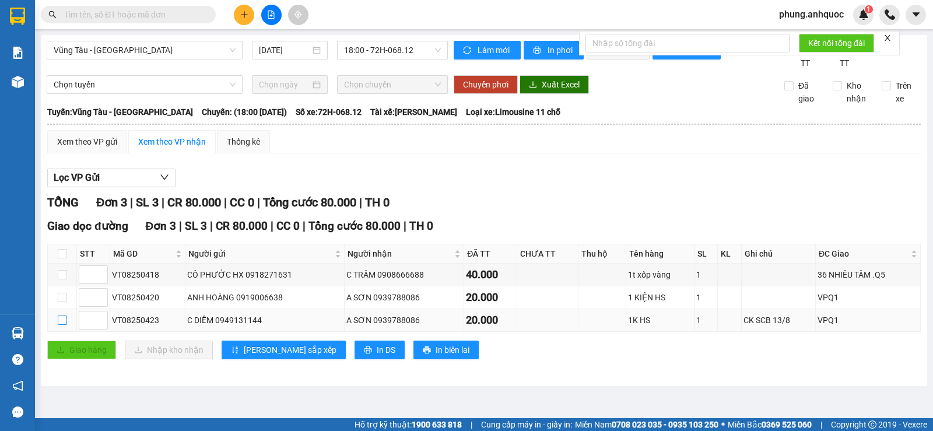
click at [63, 325] on input "checkbox" at bounding box center [62, 319] width 9 height 9
checkbox input "true"
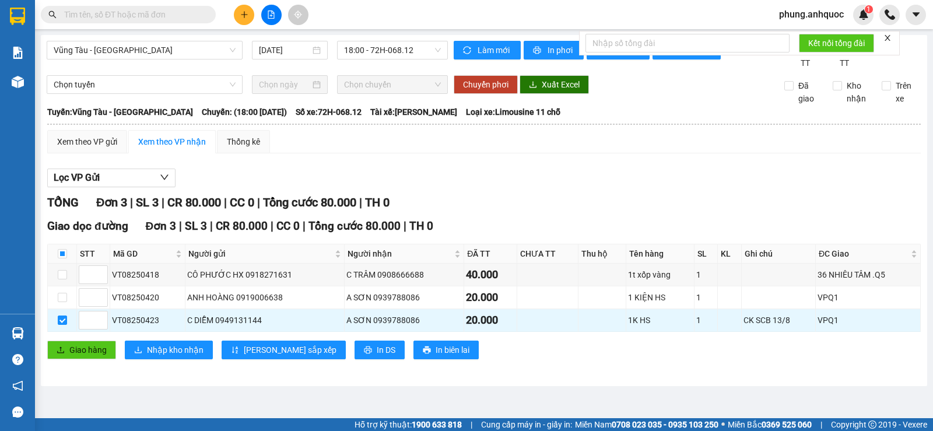
click at [887, 37] on icon "close" at bounding box center [887, 38] width 8 height 8
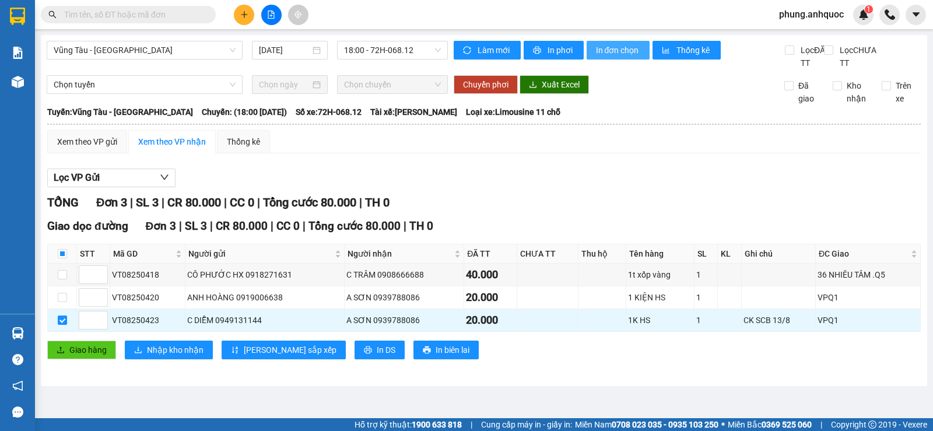
click at [624, 49] on span "In đơn chọn" at bounding box center [618, 50] width 45 height 13
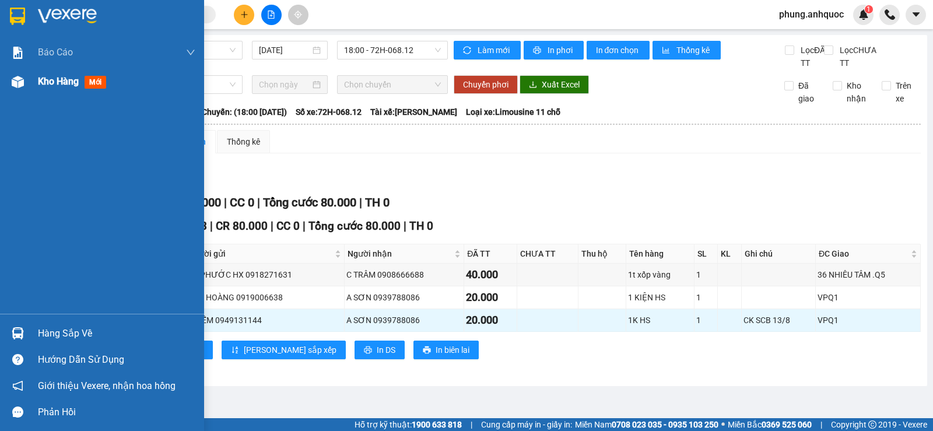
click at [22, 82] on img at bounding box center [18, 82] width 12 height 12
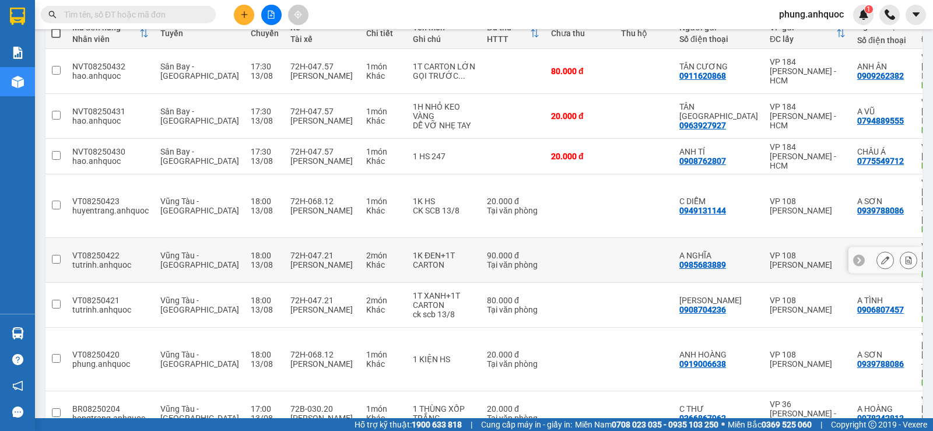
scroll to position [175, 0]
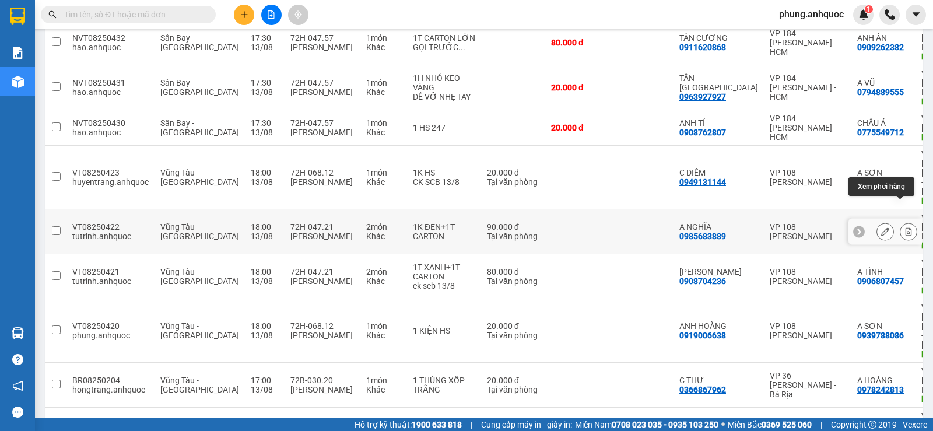
click at [904, 227] on icon at bounding box center [908, 231] width 8 height 8
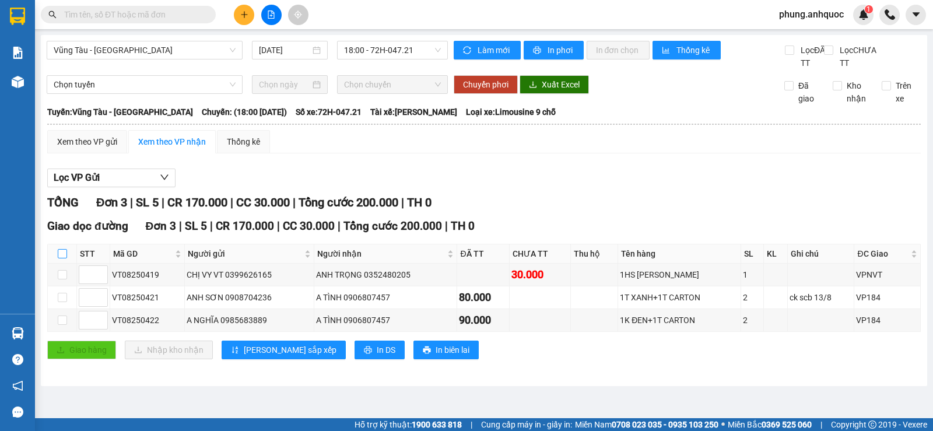
click at [61, 258] on input "checkbox" at bounding box center [62, 253] width 9 height 9
checkbox input "true"
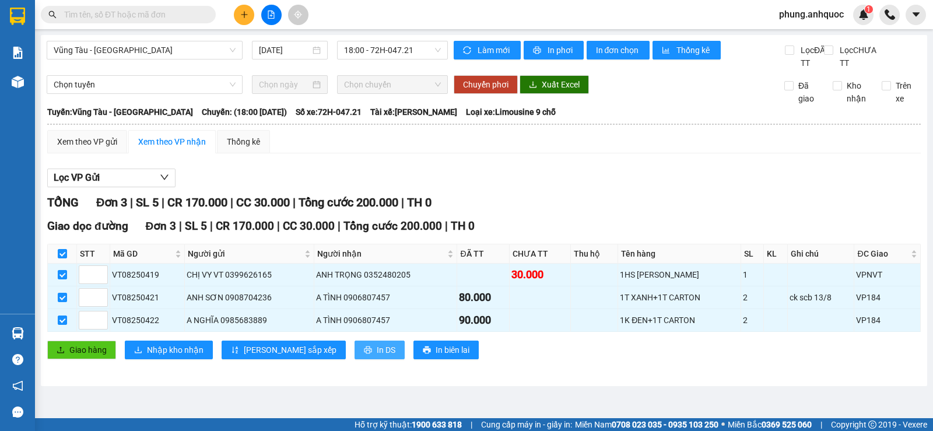
click at [354, 359] on button "In DS" at bounding box center [379, 349] width 50 height 19
